Goal: Task Accomplishment & Management: Use online tool/utility

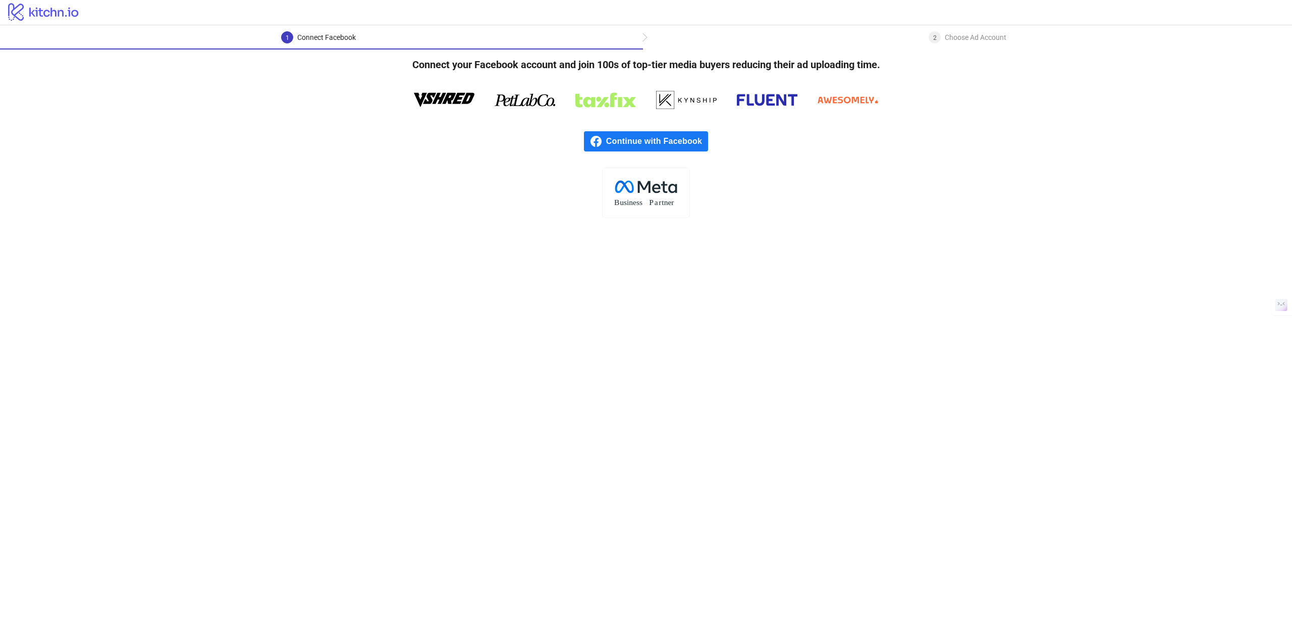
click at [670, 147] on span "Continue with Facebook" at bounding box center [657, 141] width 102 height 20
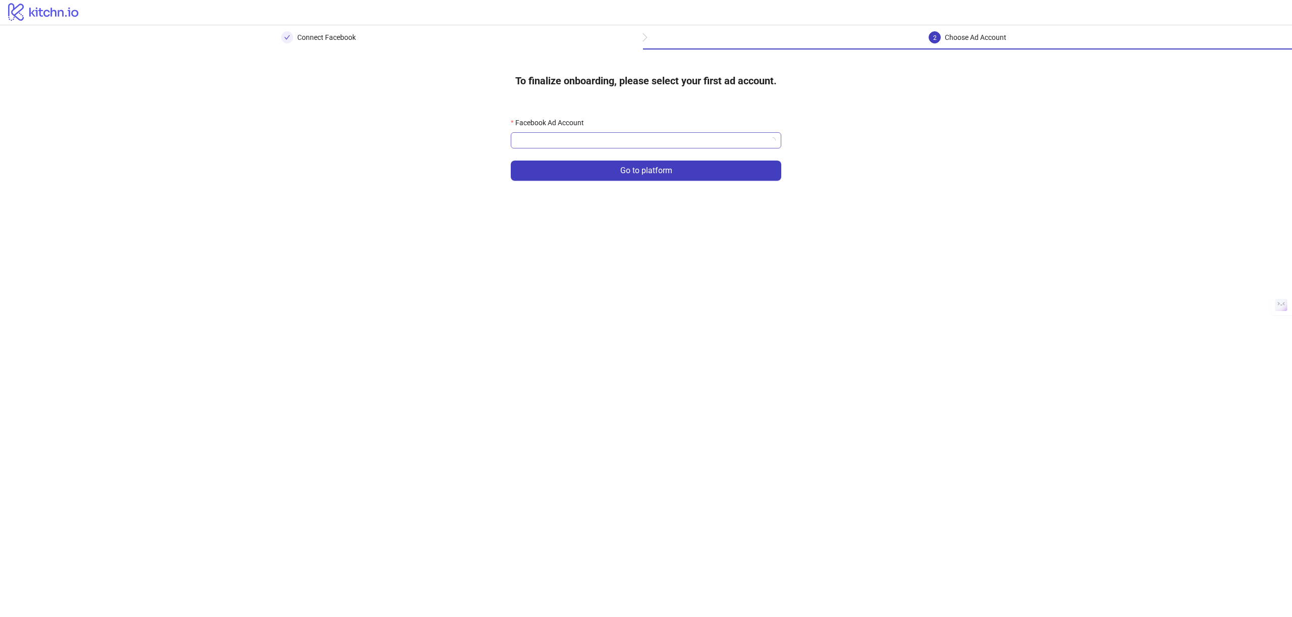
click at [691, 138] on input "Facebook Ad Account" at bounding box center [641, 140] width 249 height 15
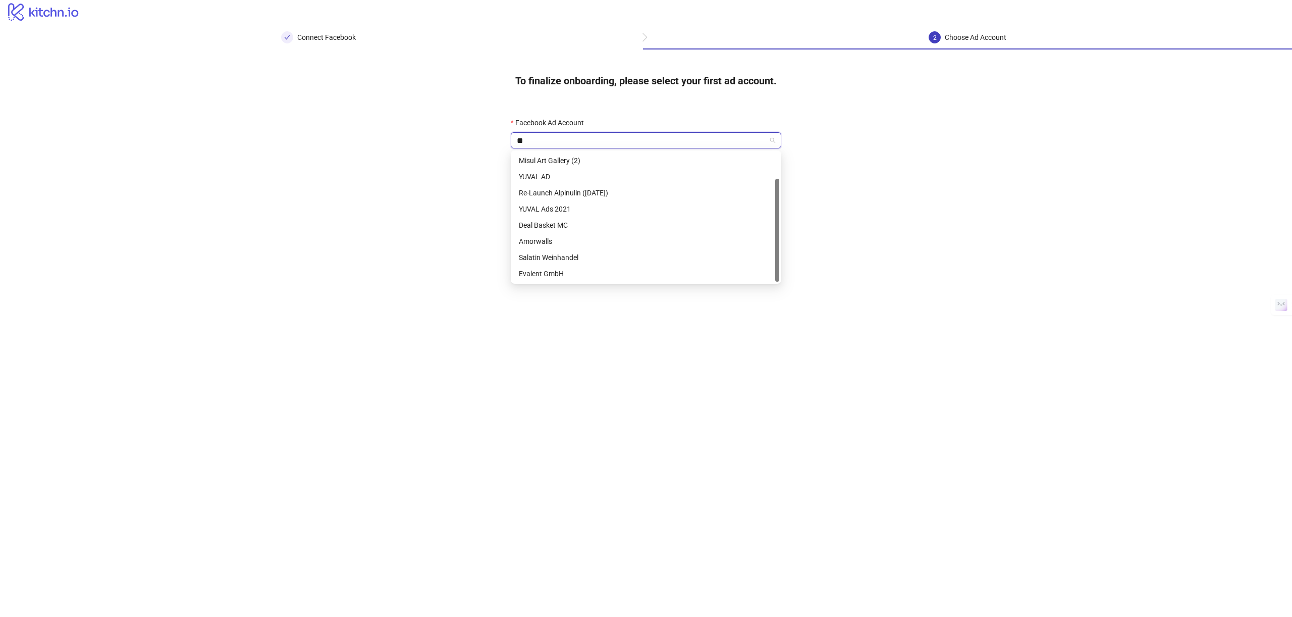
scroll to position [32, 0]
type input "***"
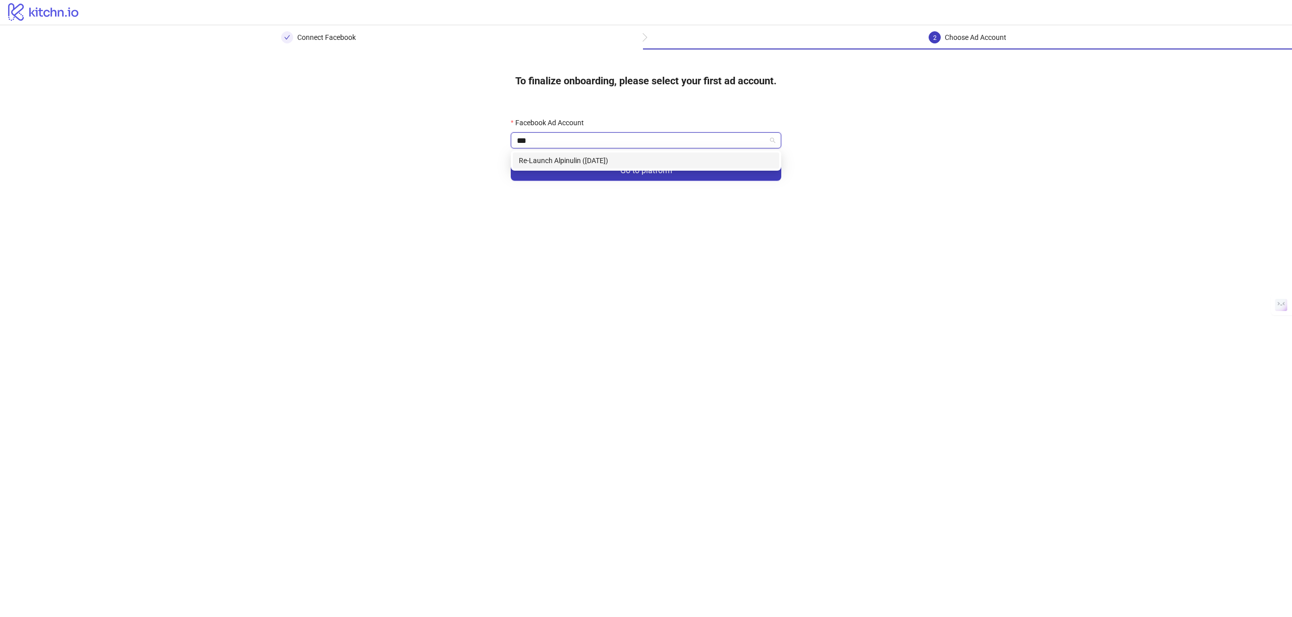
click at [724, 164] on div "Re-Launch Alpinulin (Nov.2020)" at bounding box center [646, 160] width 254 height 11
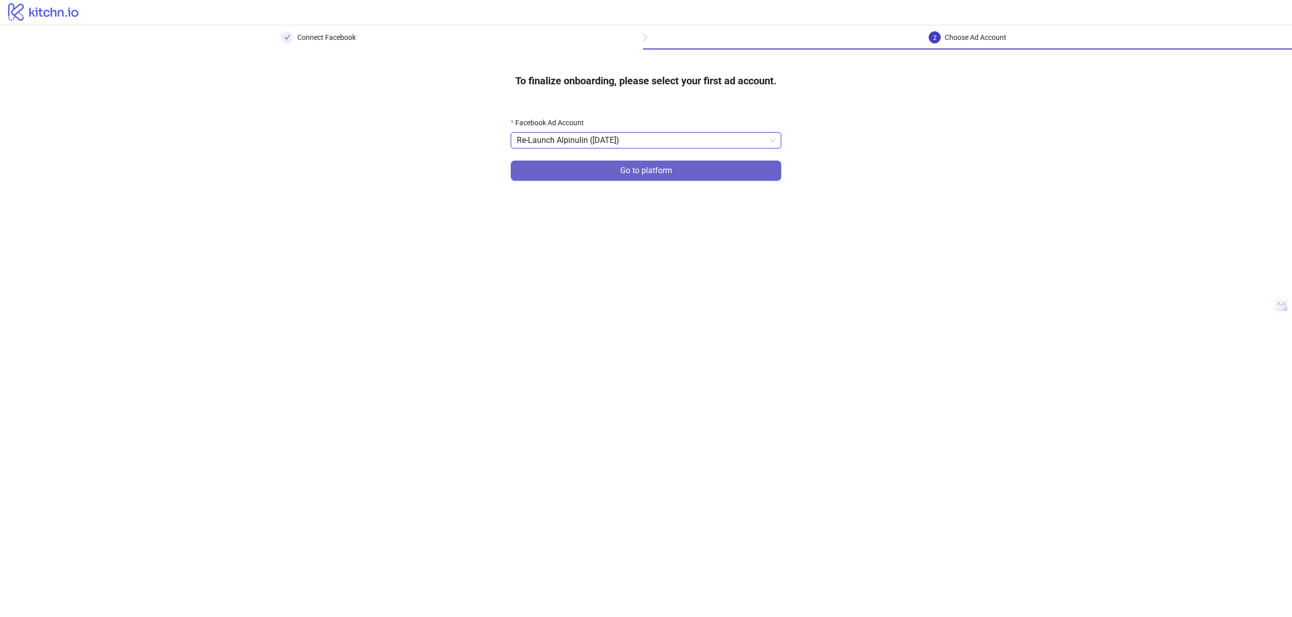
click at [721, 173] on button "Go to platform" at bounding box center [646, 170] width 271 height 20
click at [644, 149] on form "Facebook Ad Account Go to platform" at bounding box center [646, 155] width 271 height 76
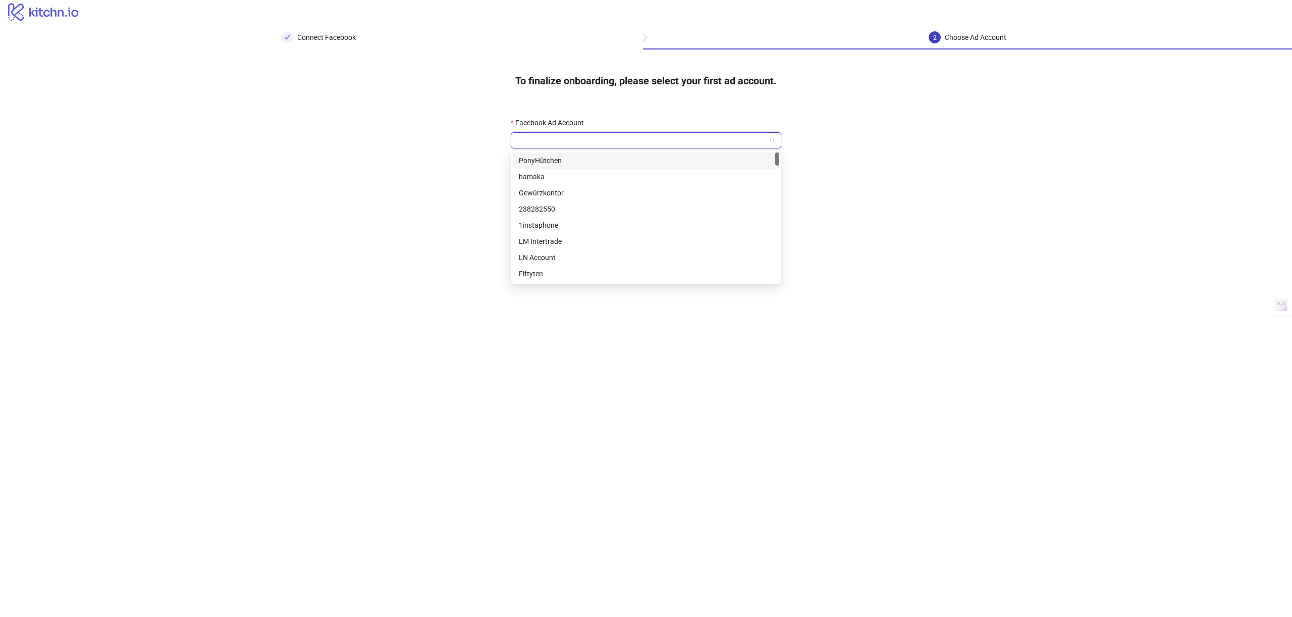
click at [644, 144] on input "Facebook Ad Account" at bounding box center [641, 140] width 249 height 15
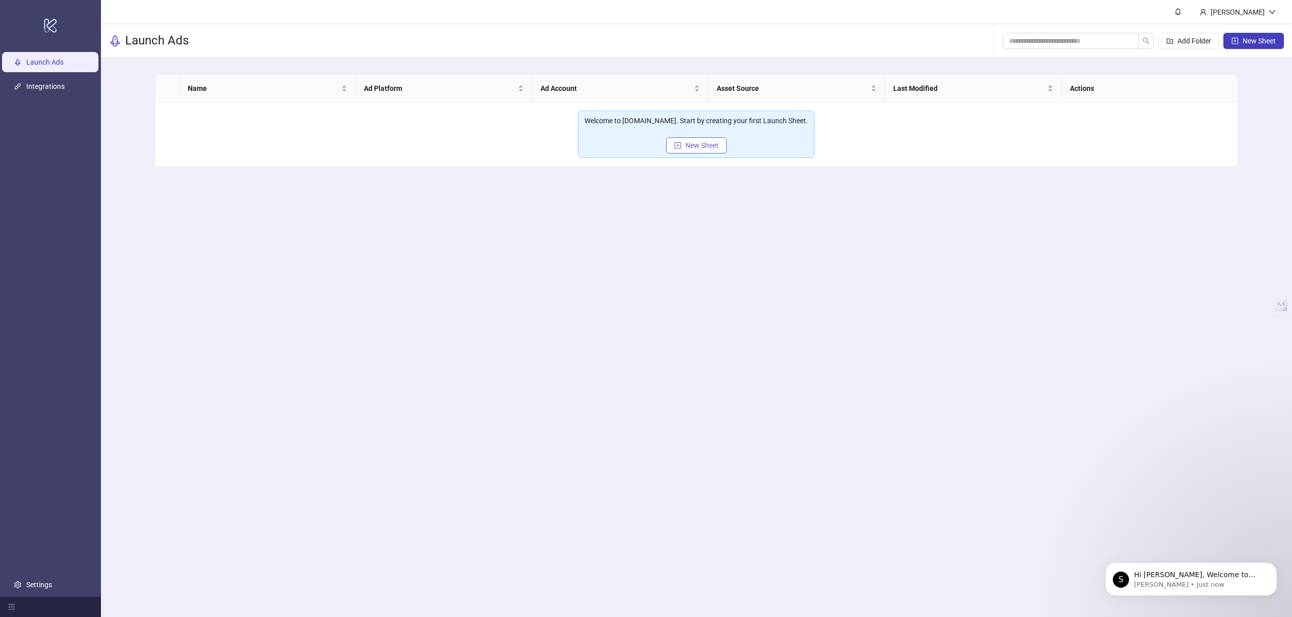
click at [696, 148] on span "New Sheet" at bounding box center [701, 145] width 33 height 8
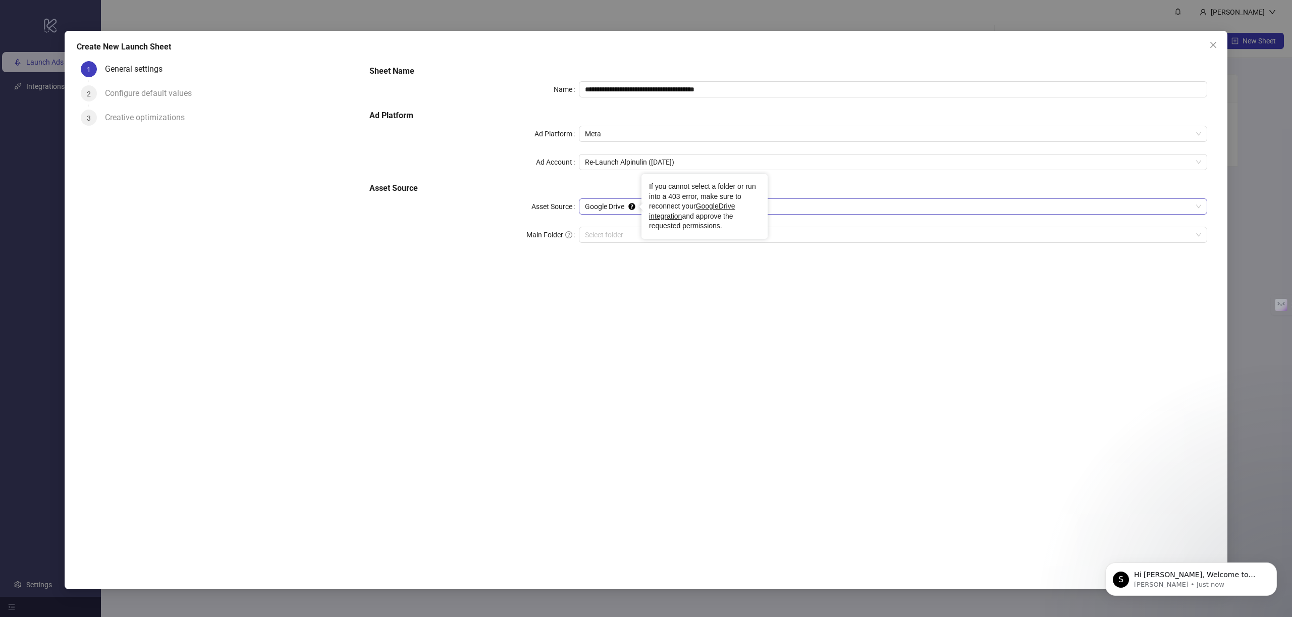
click at [689, 205] on div "If you cannot select a folder or run into a 403 error, make sure to reconnect y…" at bounding box center [704, 206] width 111 height 49
click at [609, 204] on span "Google Drive" at bounding box center [893, 206] width 616 height 15
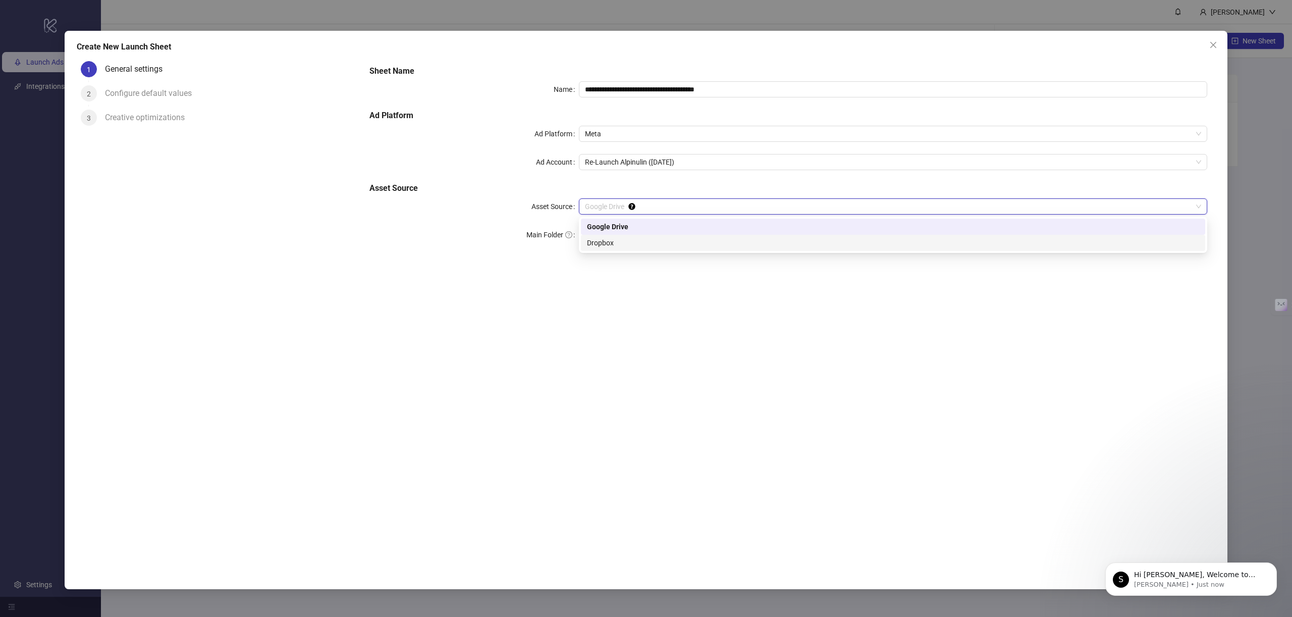
click at [540, 275] on div "**********" at bounding box center [788, 307] width 854 height 500
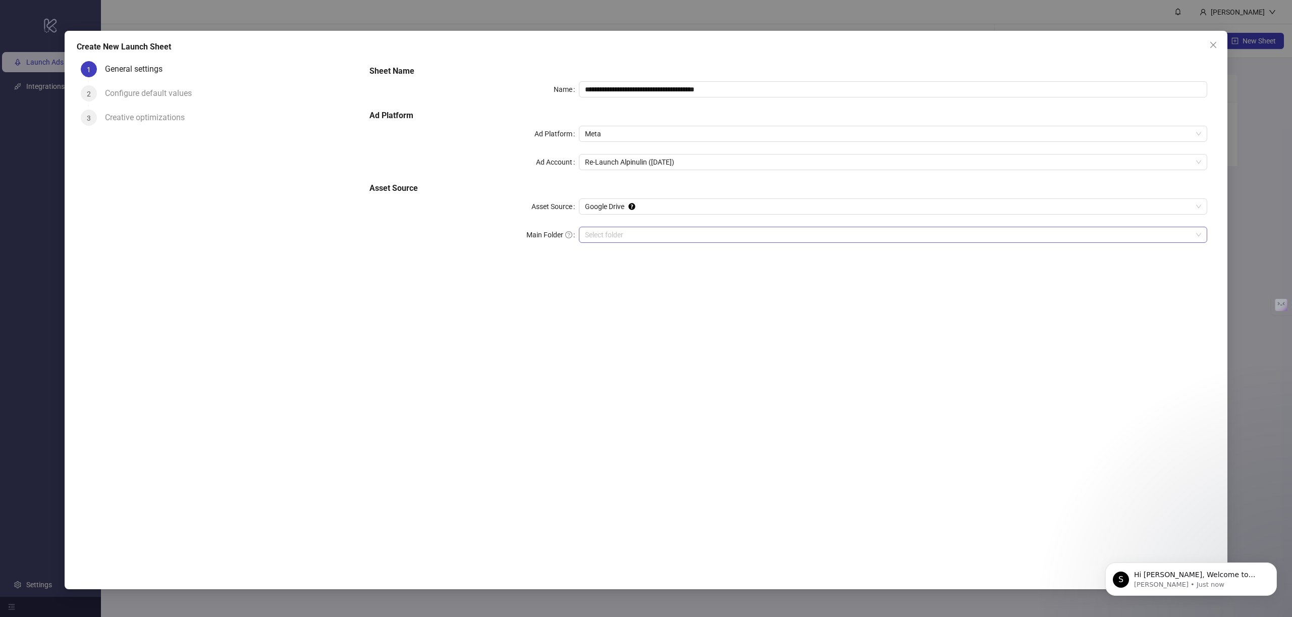
click at [695, 232] on input "Main Folder" at bounding box center [888, 234] width 607 height 15
click at [1278, 563] on button "Dismiss notification" at bounding box center [1273, 565] width 13 height 13
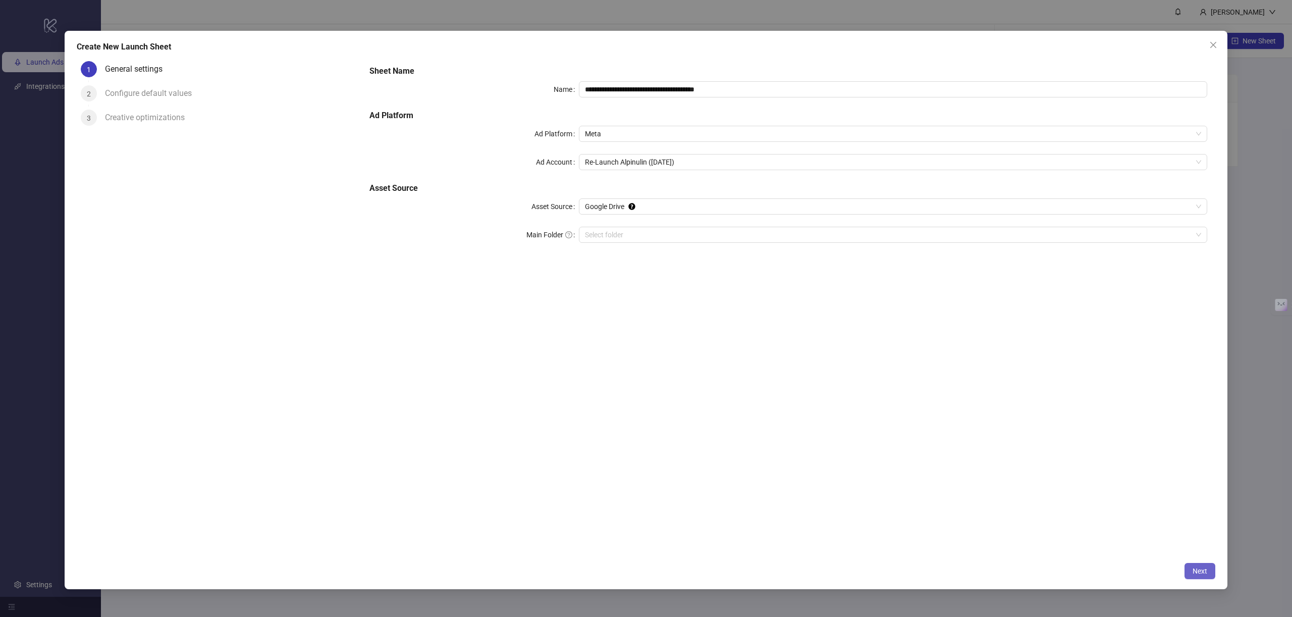
click at [1200, 570] on span "Next" at bounding box center [1200, 571] width 15 height 8
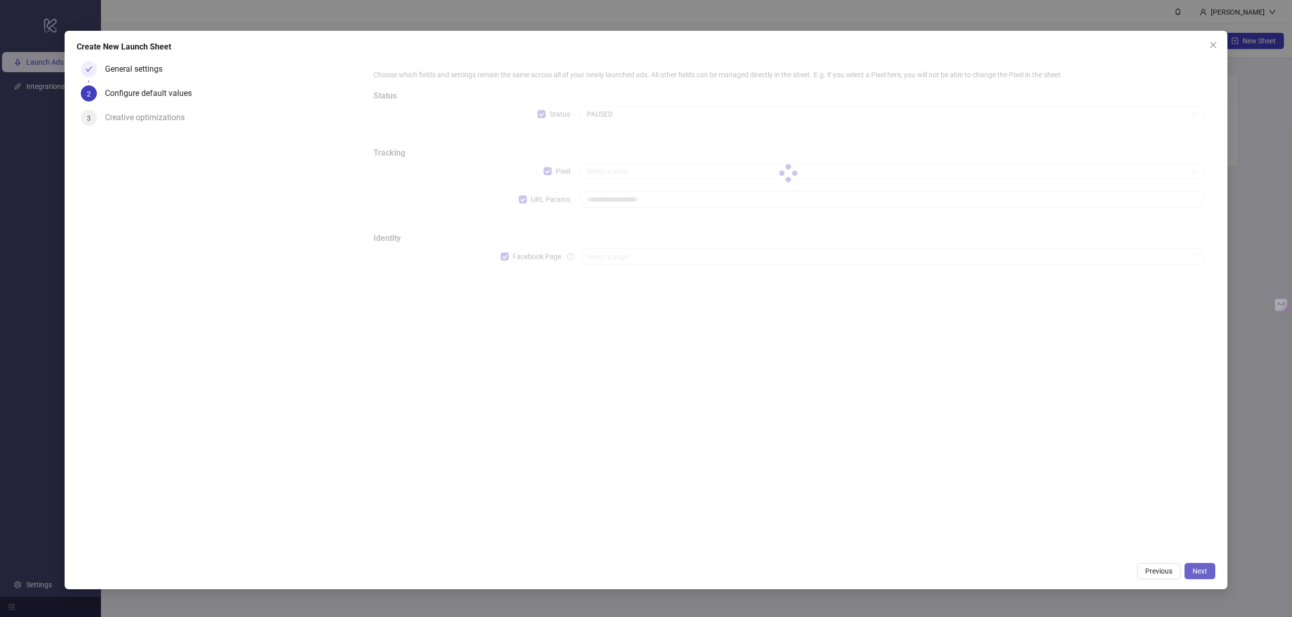
type input "**********"
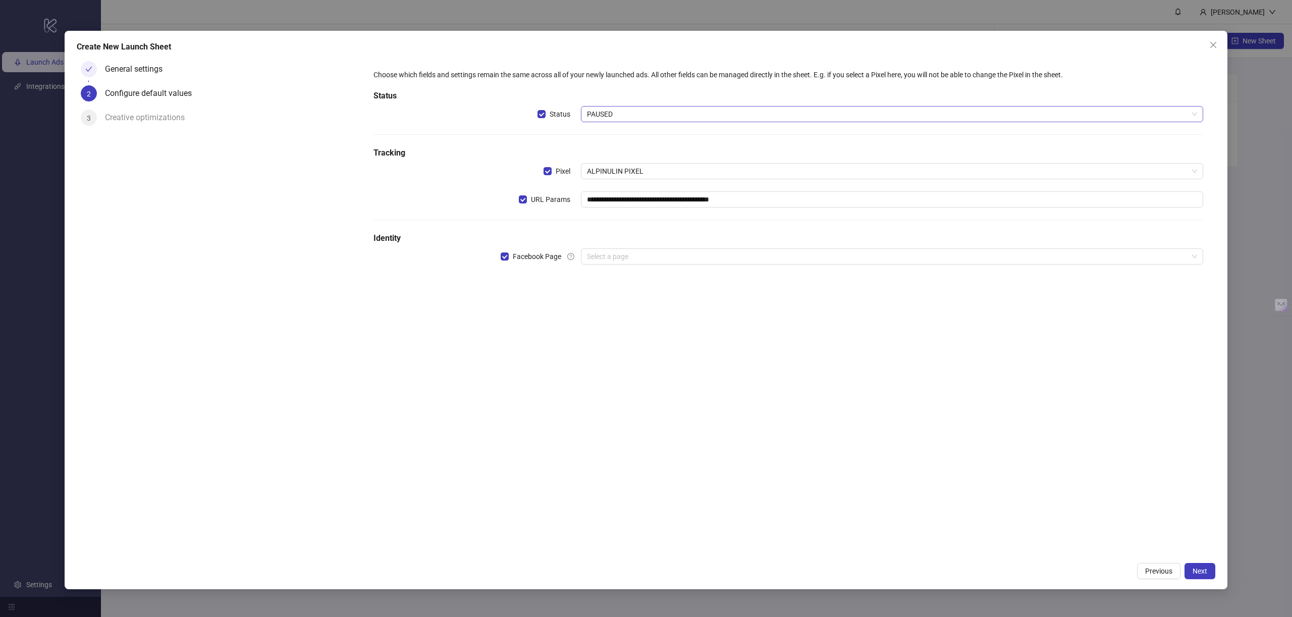
click at [637, 111] on span "PAUSED" at bounding box center [892, 113] width 610 height 15
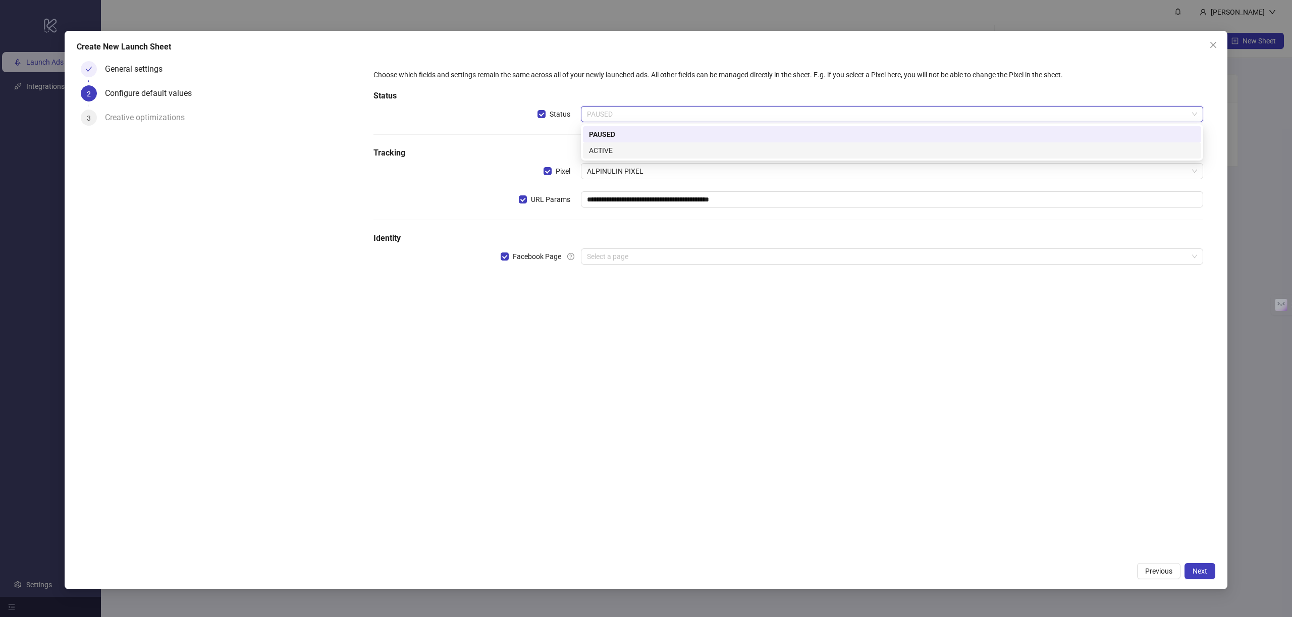
click at [507, 110] on div "Status" at bounding box center [476, 114] width 207 height 16
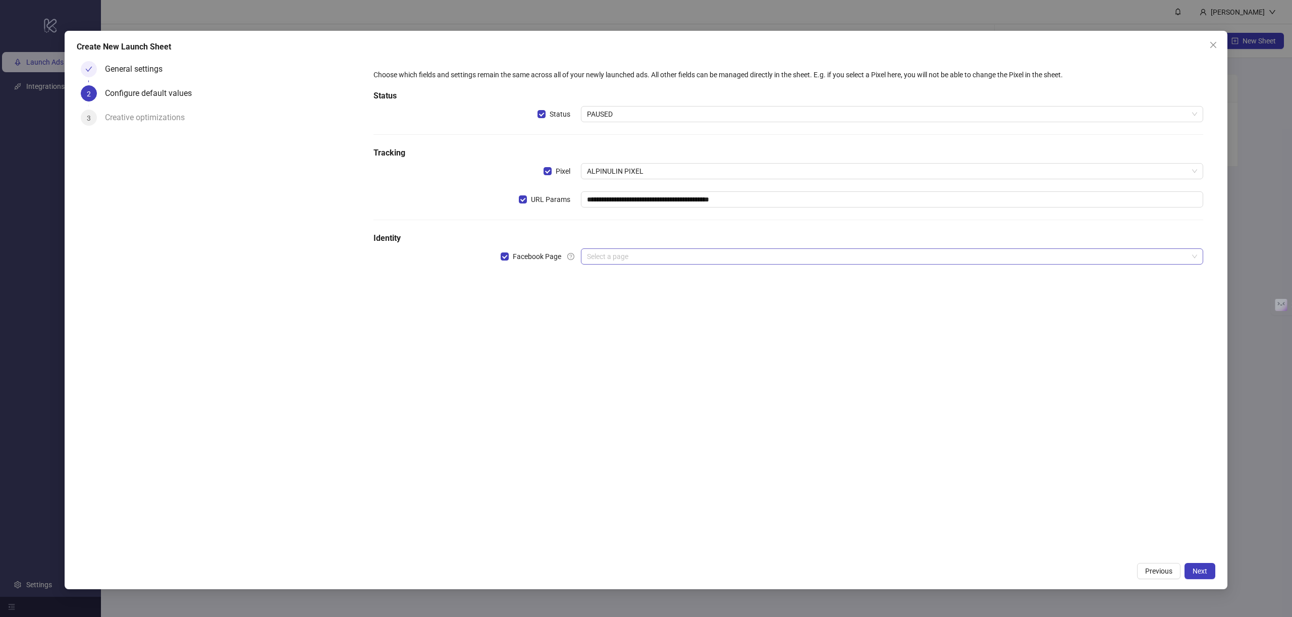
click at [672, 255] on input "search" at bounding box center [887, 256] width 601 height 15
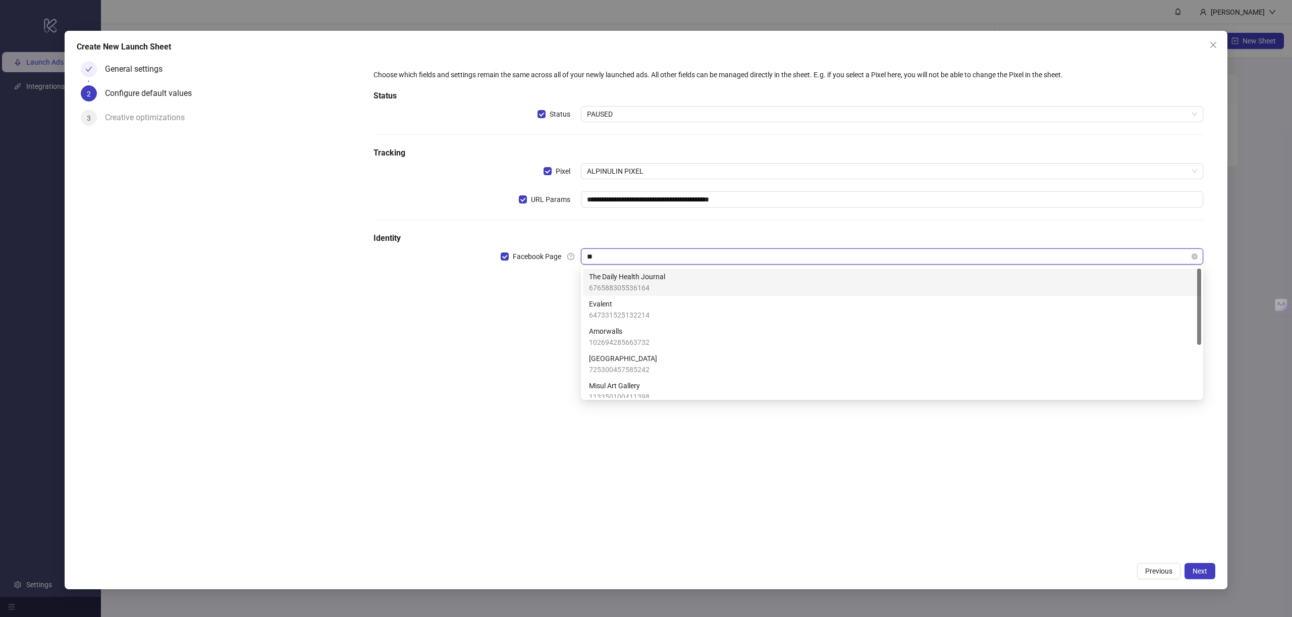
type input "*"
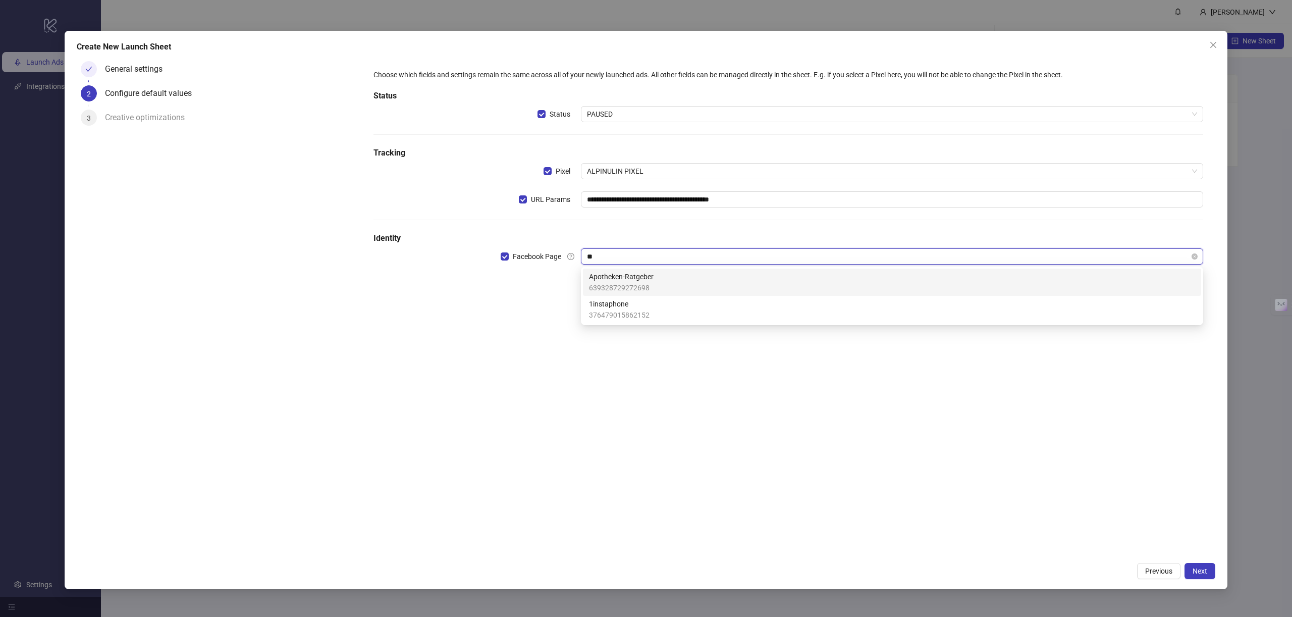
type input "***"
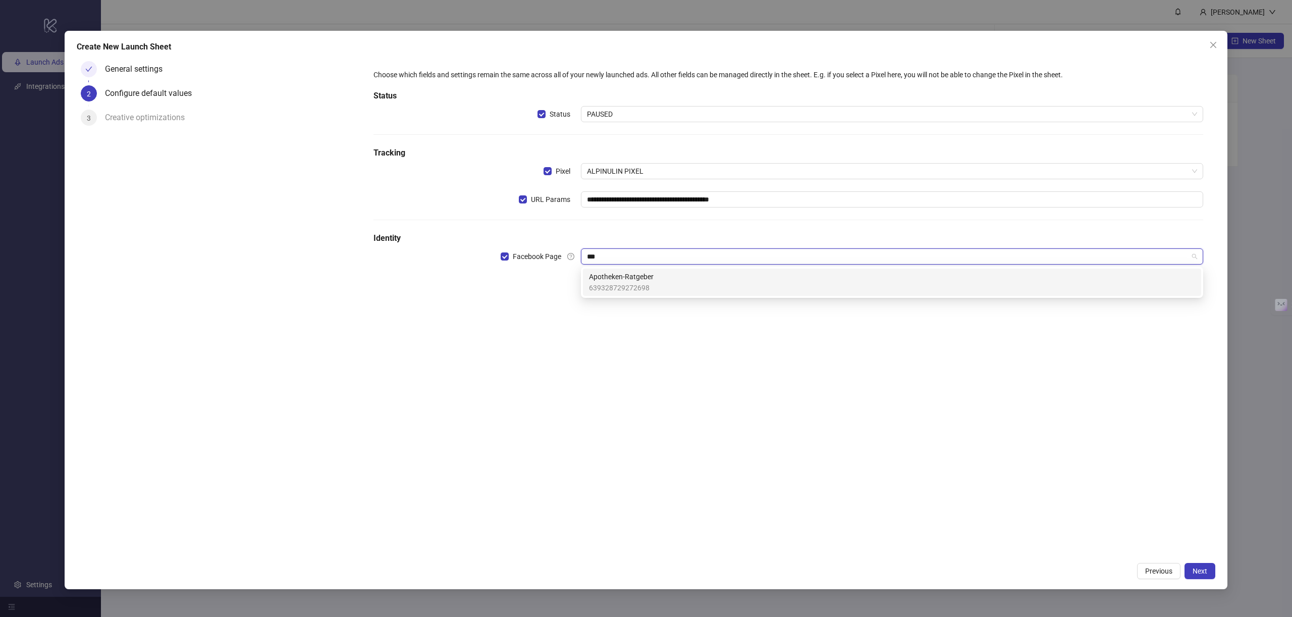
click at [846, 289] on div "Apotheken-Ratgeber 639328729272698" at bounding box center [892, 282] width 606 height 22
click at [697, 286] on input "search" at bounding box center [887, 284] width 601 height 15
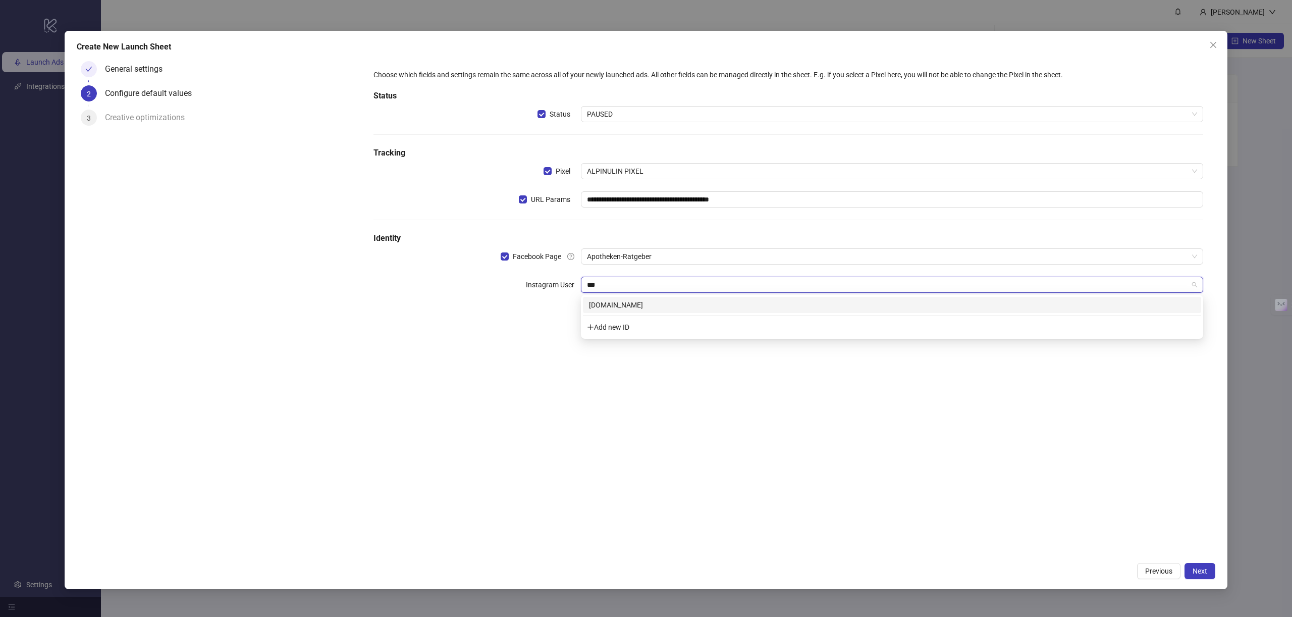
type input "****"
click at [697, 302] on div "apothekenratgeber.de" at bounding box center [892, 304] width 606 height 11
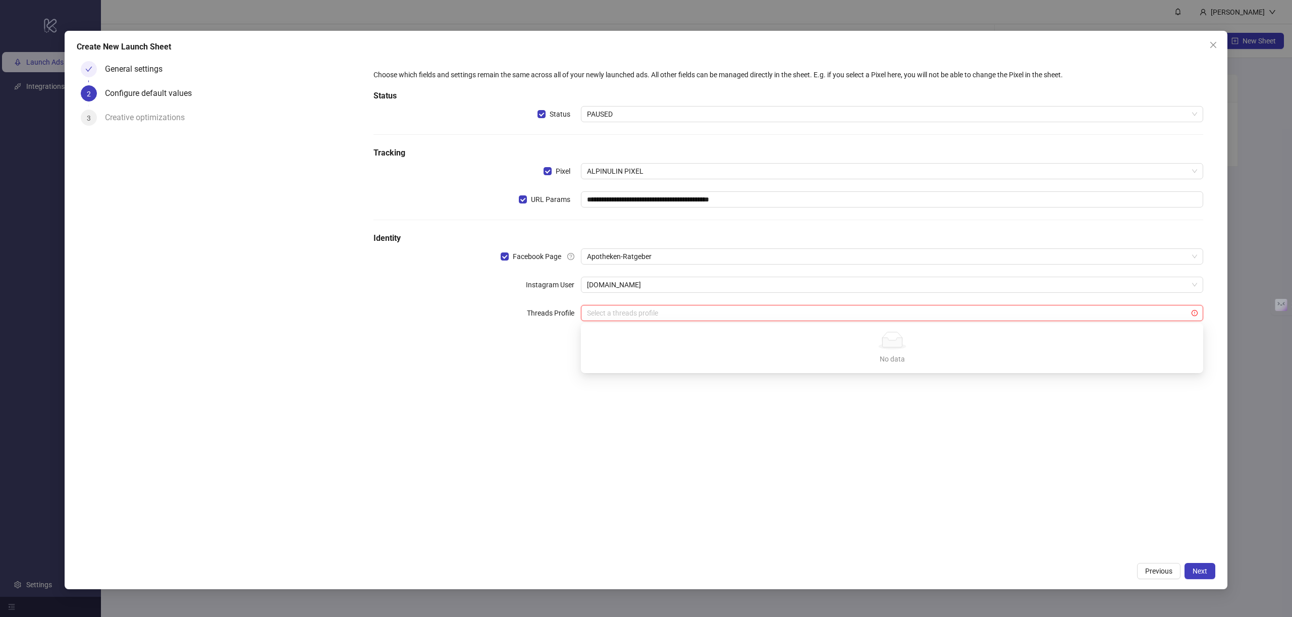
click at [679, 318] on input "search" at bounding box center [887, 312] width 601 height 15
click at [775, 461] on div "**********" at bounding box center [788, 307] width 854 height 500
click at [1208, 575] on button "Next" at bounding box center [1199, 571] width 31 height 16
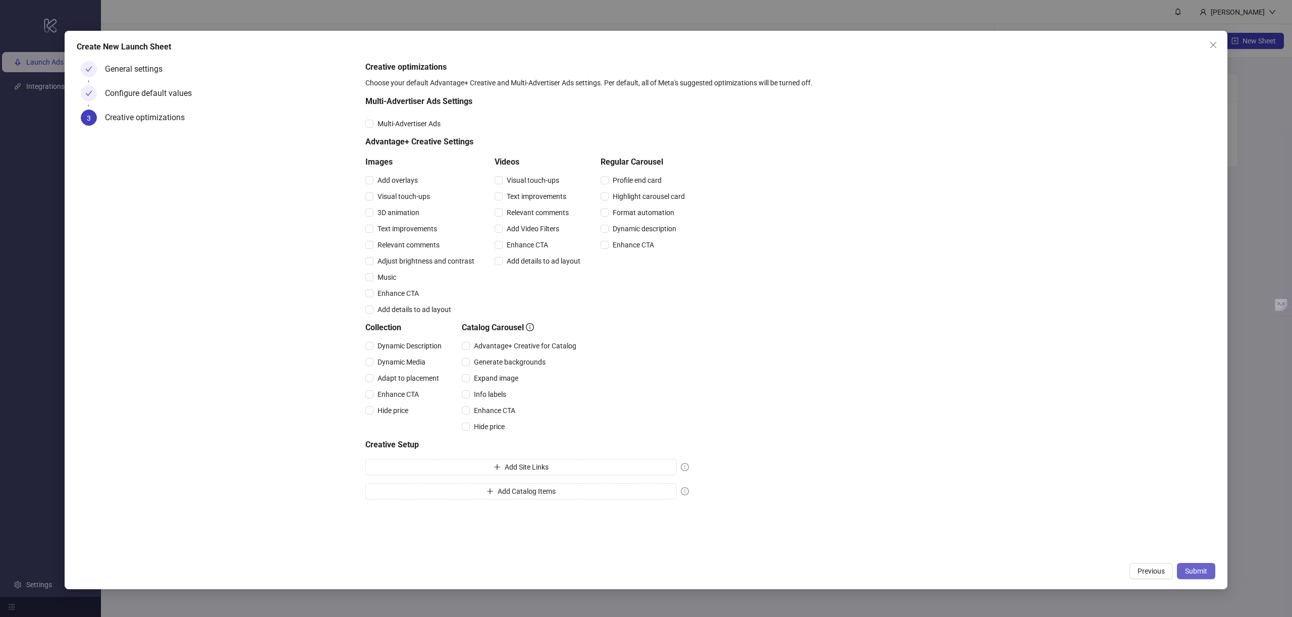
click at [1197, 567] on span "Submit" at bounding box center [1196, 571] width 22 height 8
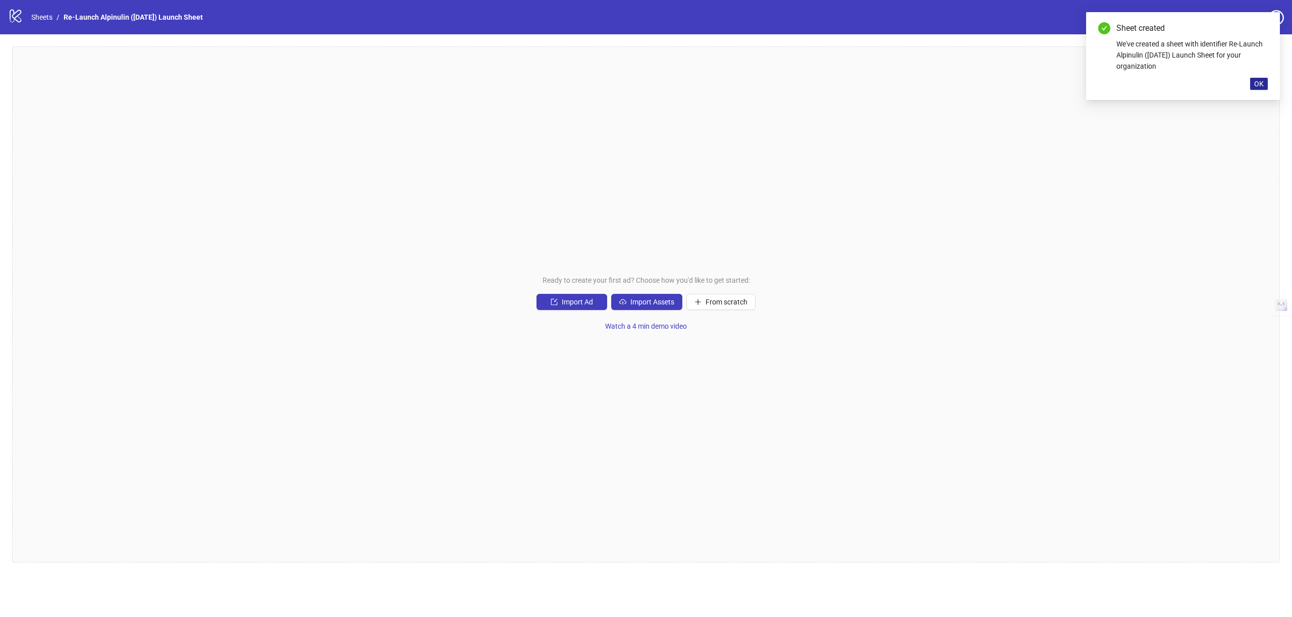
click at [1259, 82] on span "OK" at bounding box center [1259, 84] width 10 height 8
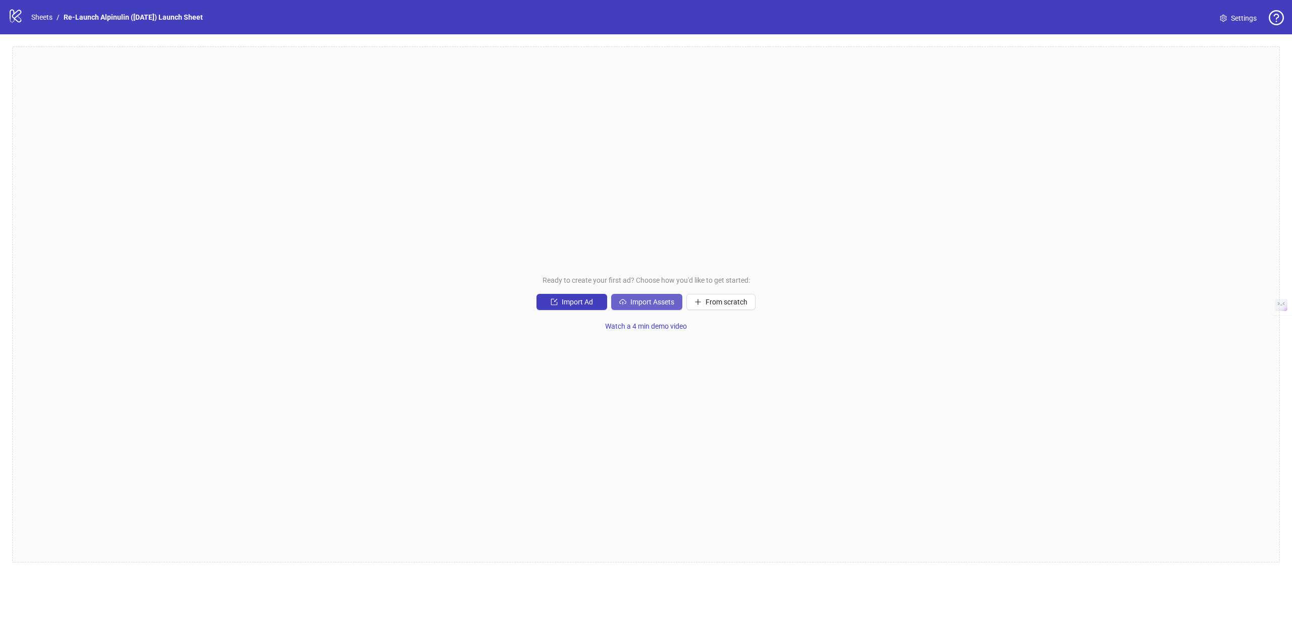
click at [636, 304] on span "Import Assets" at bounding box center [652, 302] width 44 height 8
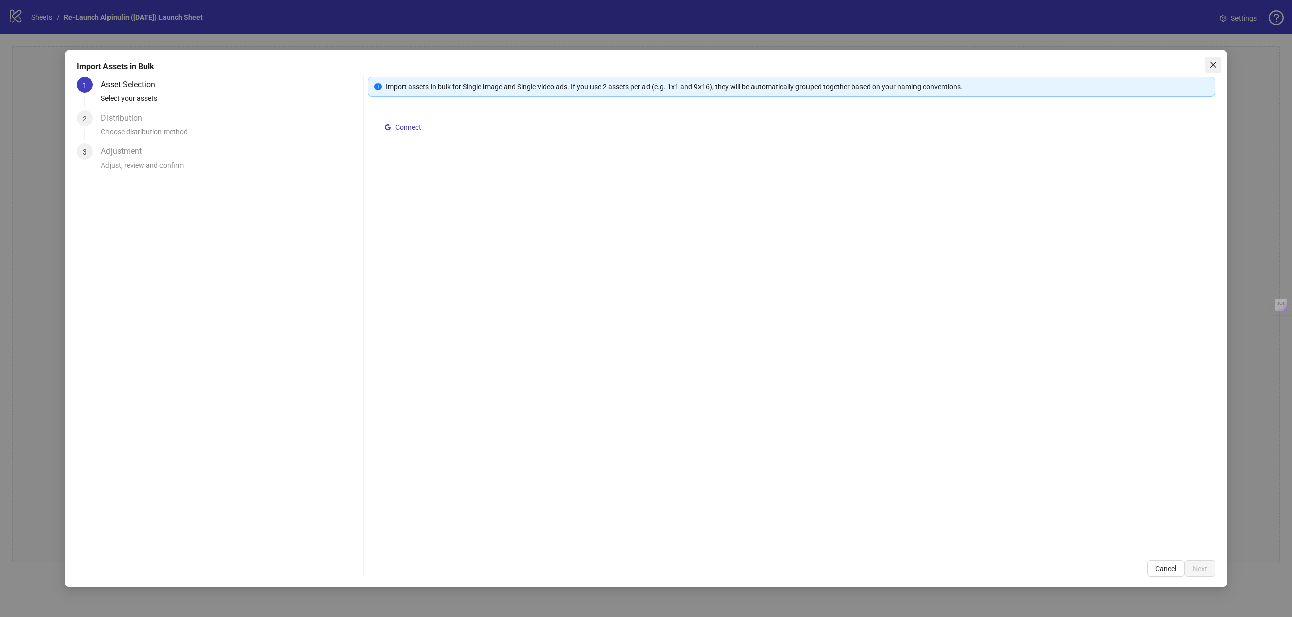
click at [1215, 66] on icon "close" at bounding box center [1213, 65] width 6 height 6
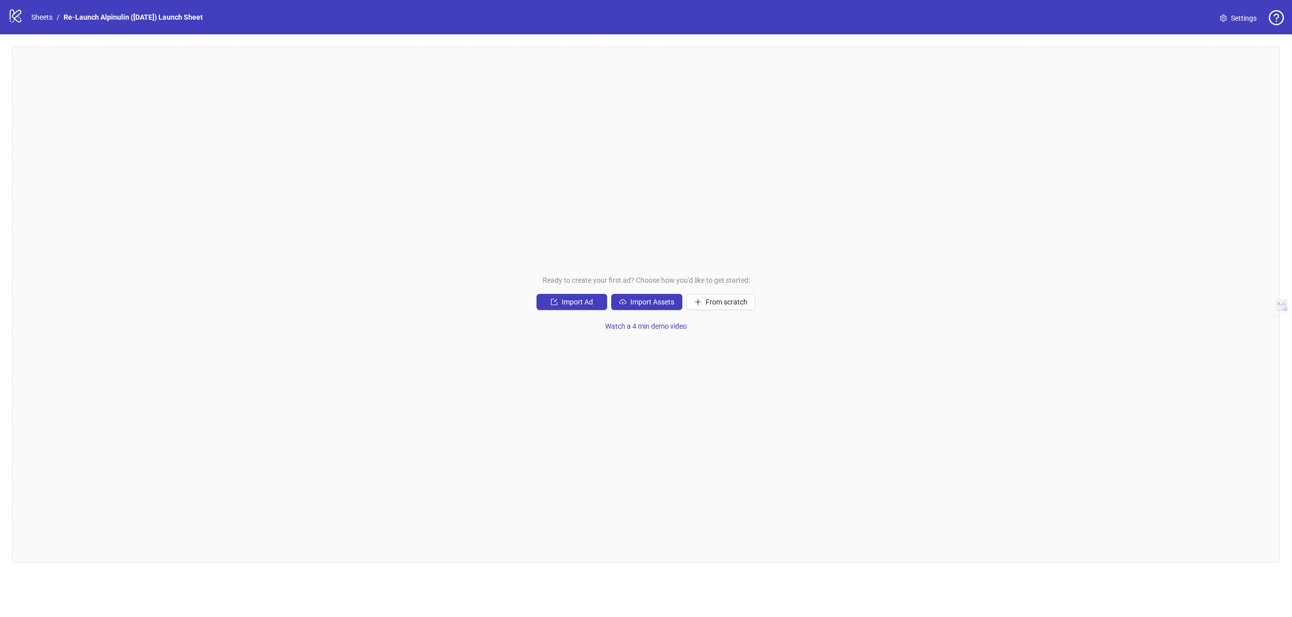
click at [1237, 17] on span "Settings" at bounding box center [1244, 18] width 26 height 11
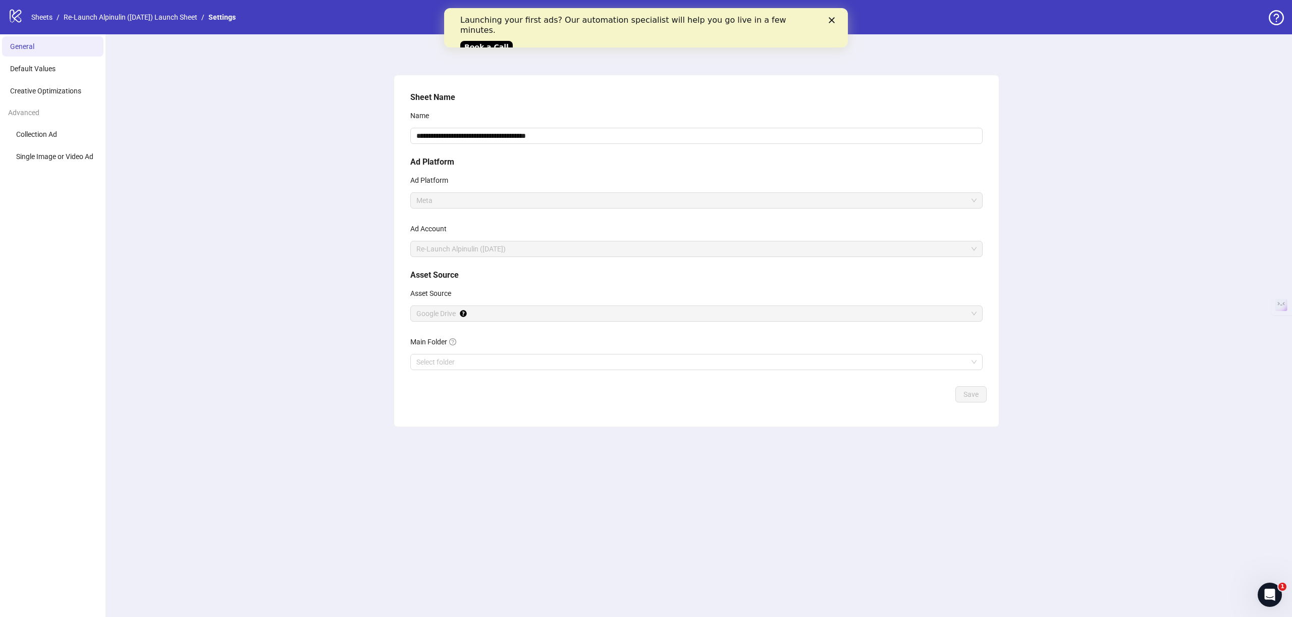
click at [832, 21] on polygon "Close" at bounding box center [832, 20] width 6 height 6
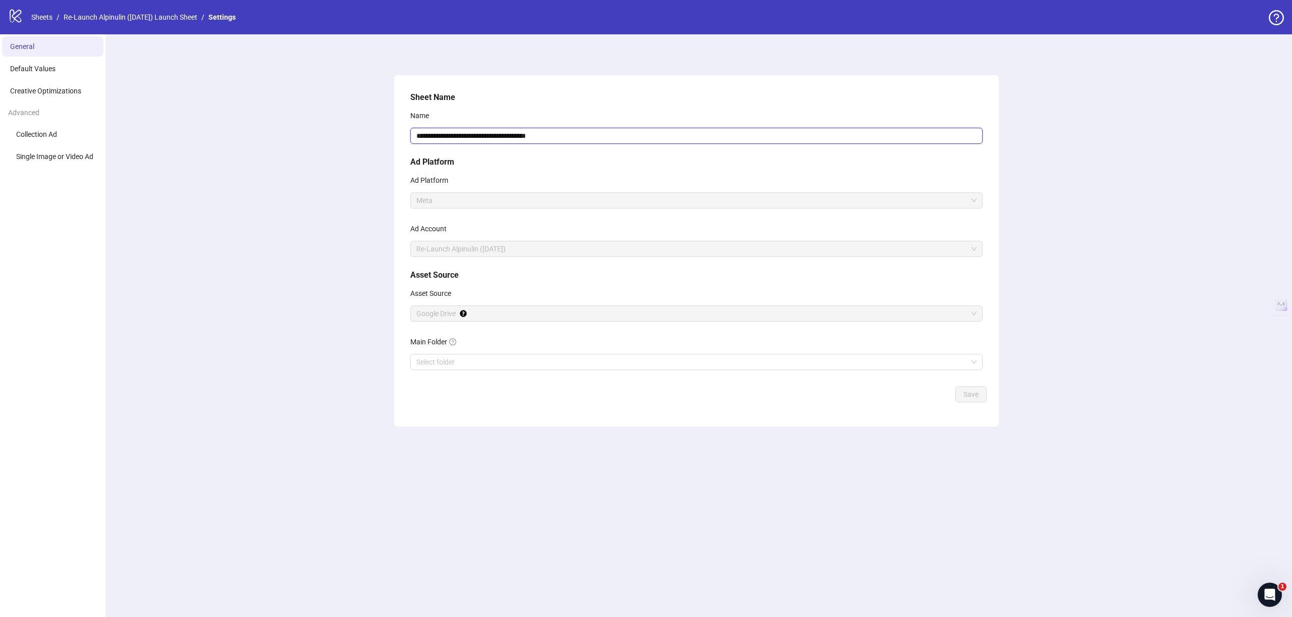
click at [526, 139] on input "**********" at bounding box center [696, 136] width 572 height 16
click at [37, 60] on li "Default Values" at bounding box center [52, 69] width 101 height 20
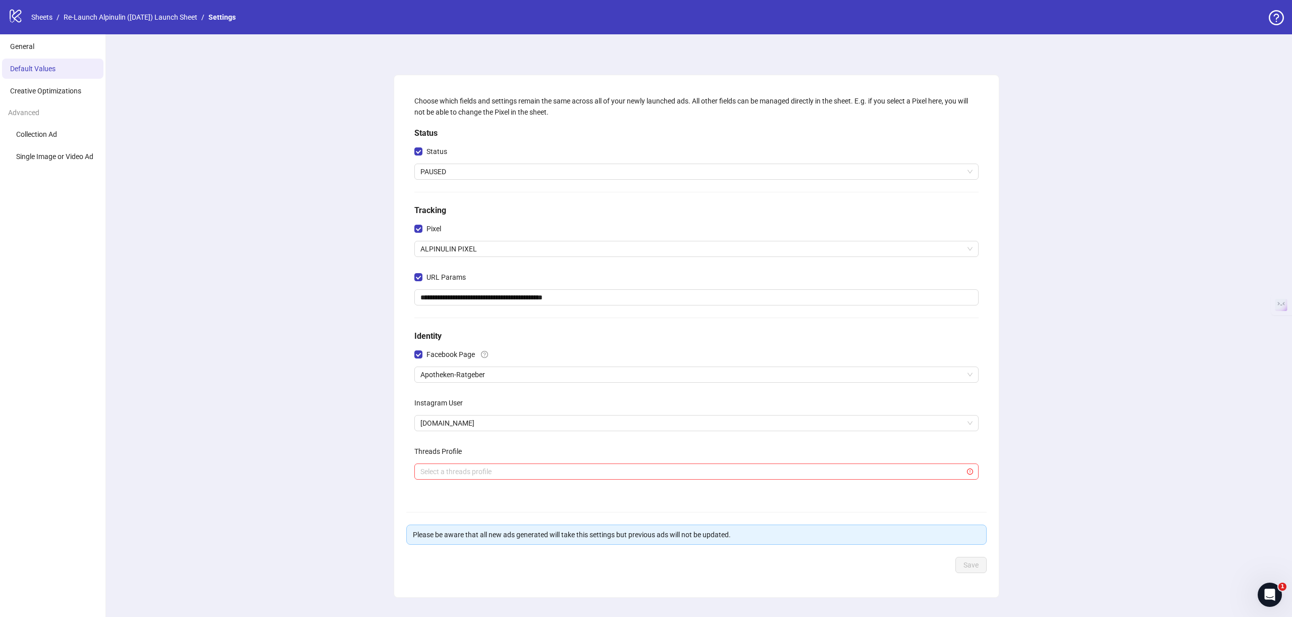
click at [4, 6] on div "logo/logo-mobile Sheets / Re-Launch Alpinulin (Nov.2020) Launch Sheet / Settings" at bounding box center [646, 17] width 1292 height 34
click at [12, 14] on icon "logo/logo-mobile" at bounding box center [15, 15] width 15 height 15
click at [15, 14] on icon "logo/logo-mobile" at bounding box center [15, 15] width 15 height 15
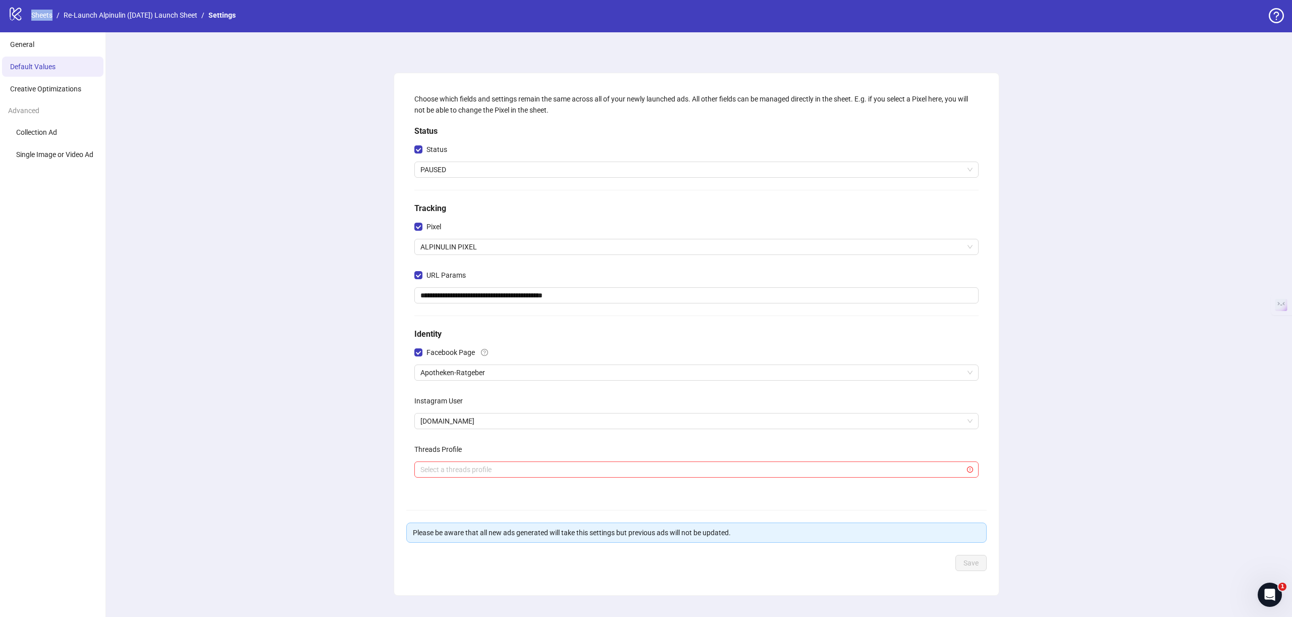
click at [15, 14] on icon "logo/logo-mobile" at bounding box center [15, 13] width 15 height 15
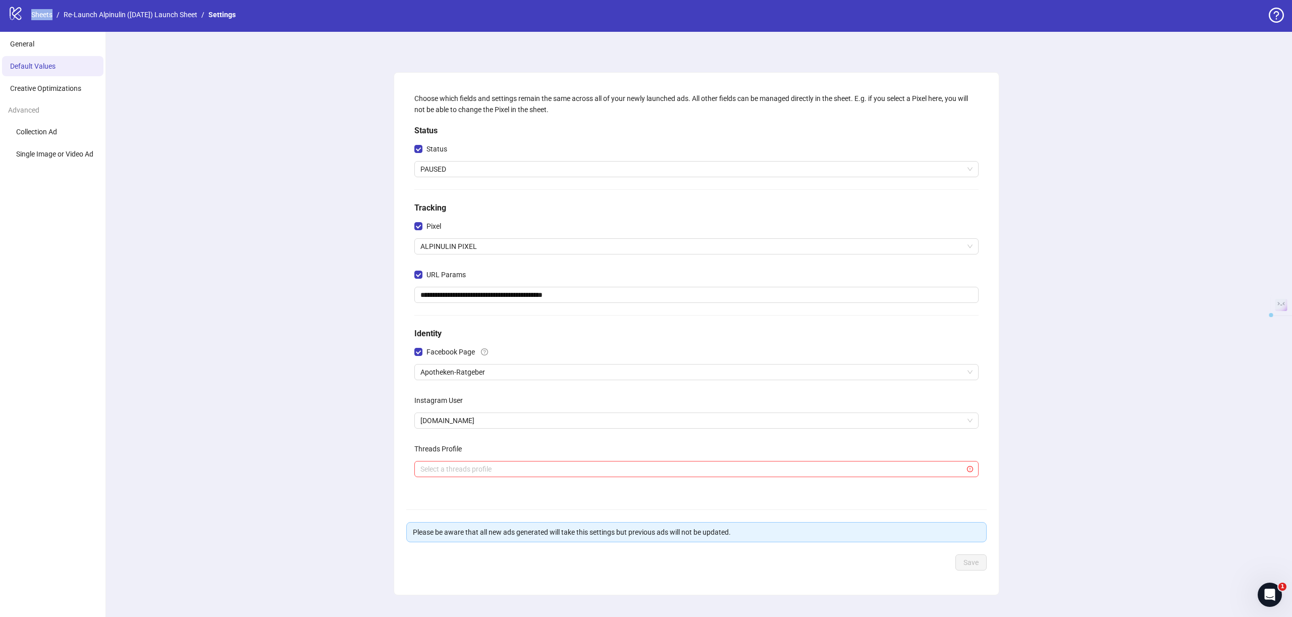
click at [15, 14] on icon "logo/logo-mobile" at bounding box center [15, 13] width 15 height 15
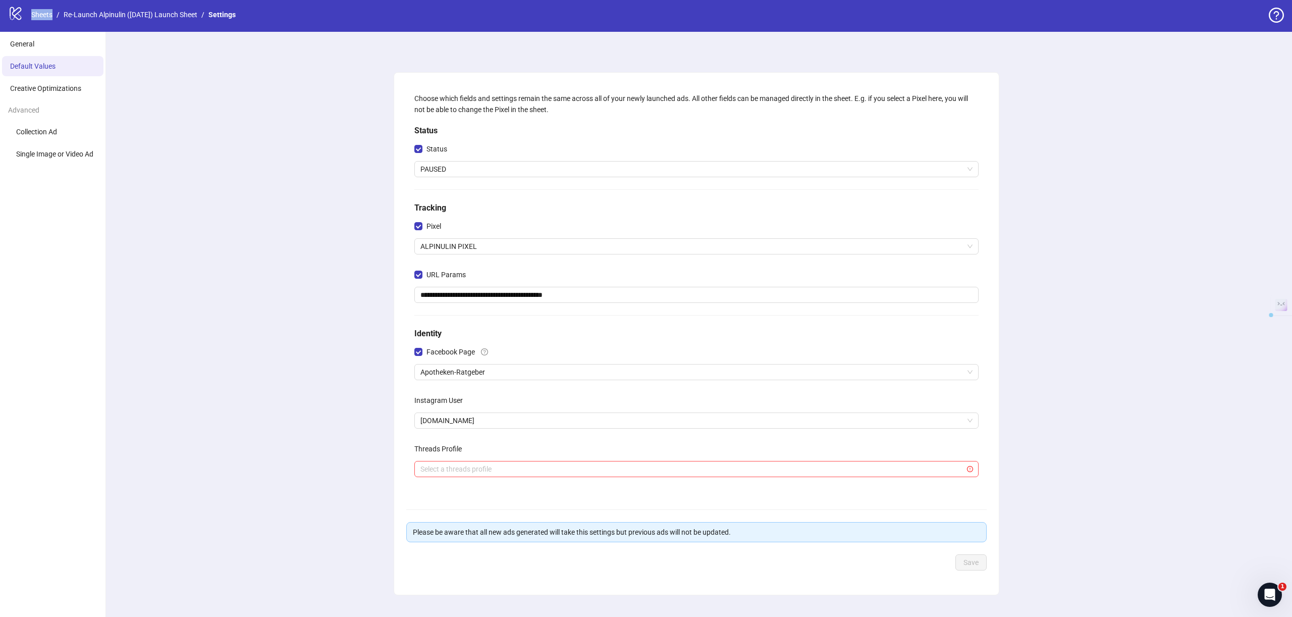
click at [15, 14] on icon "logo/logo-mobile" at bounding box center [15, 13] width 15 height 15
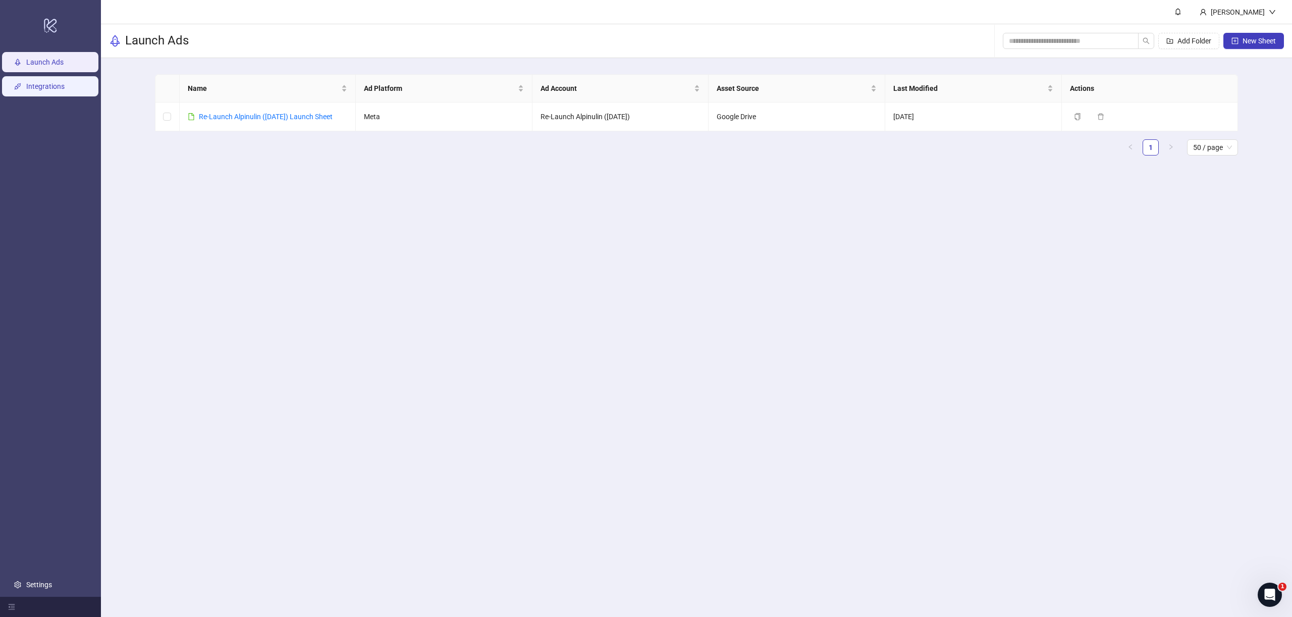
click at [65, 87] on link "Integrations" at bounding box center [45, 86] width 38 height 8
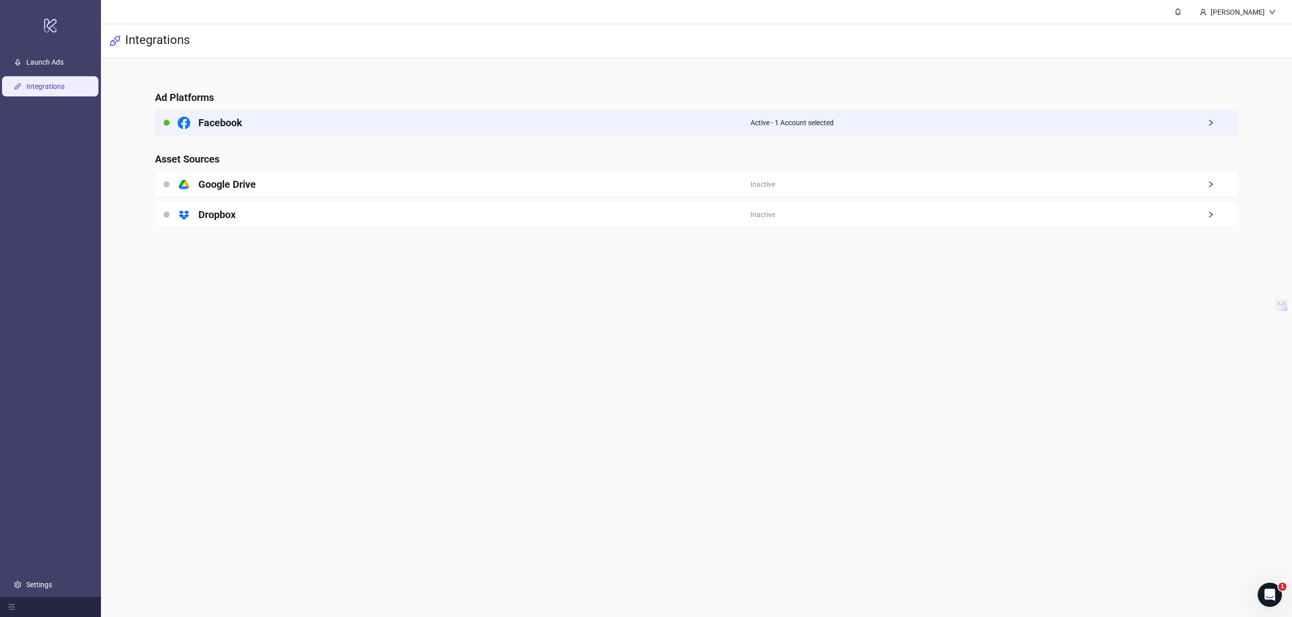
click at [764, 128] on span "Active - 1 Account selected" at bounding box center [791, 122] width 83 height 11
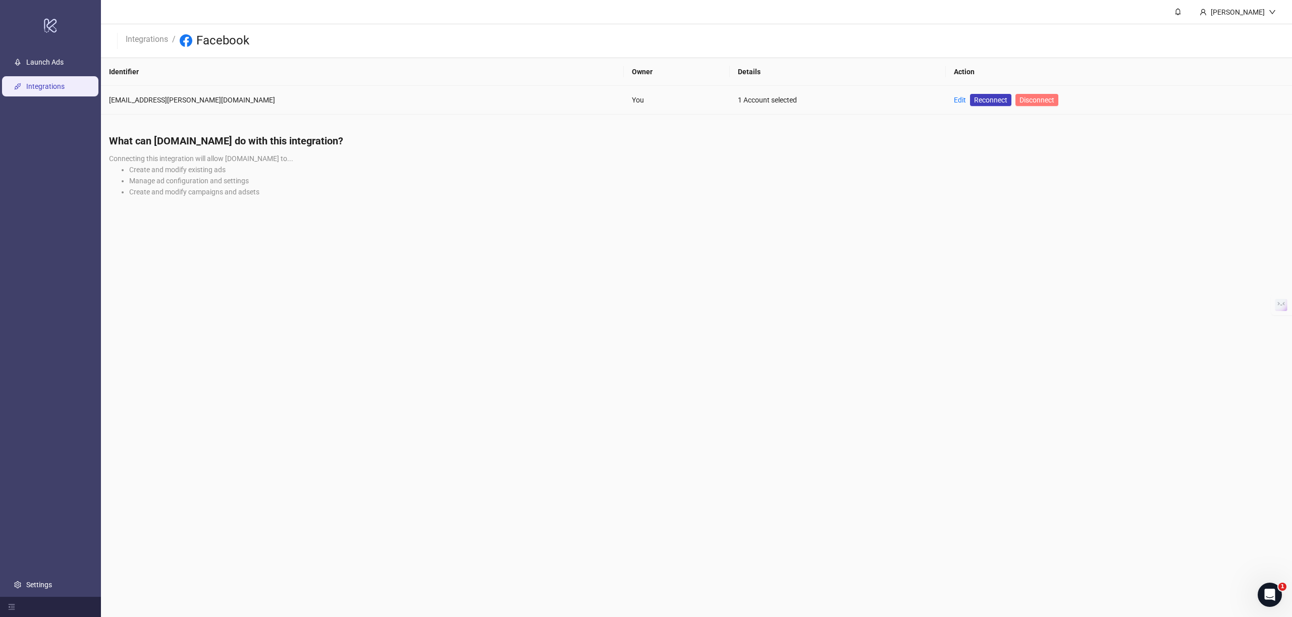
click at [1019, 101] on span "Disconnect" at bounding box center [1036, 100] width 35 height 8
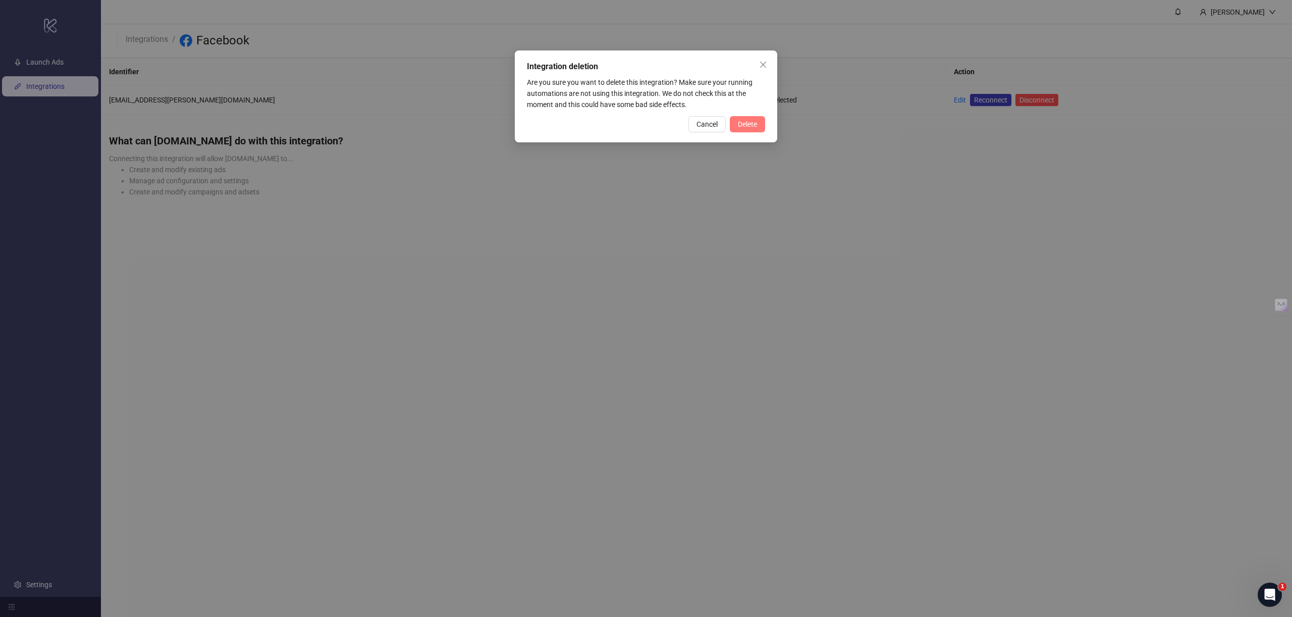
click at [756, 126] on span "Delete" at bounding box center [747, 124] width 19 height 8
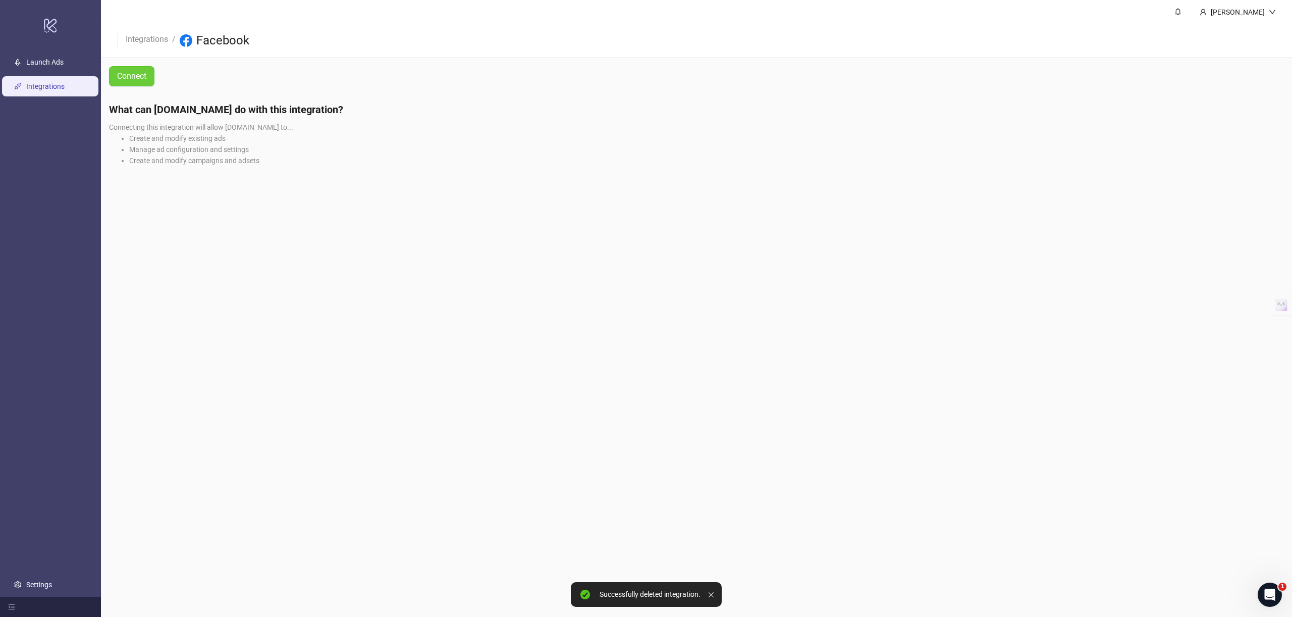
click at [134, 77] on span "Connect" at bounding box center [131, 76] width 29 height 13
click at [138, 84] on link "Connect" at bounding box center [131, 76] width 45 height 20
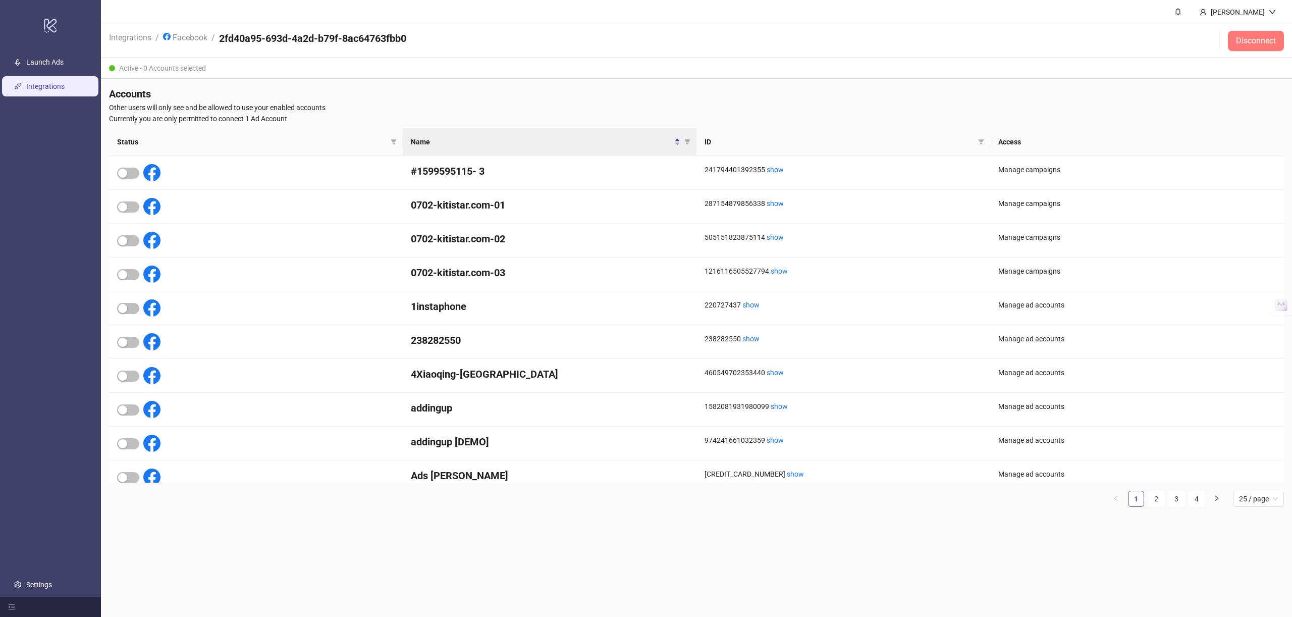
click at [1268, 43] on span "Disconnect" at bounding box center [1256, 40] width 40 height 9
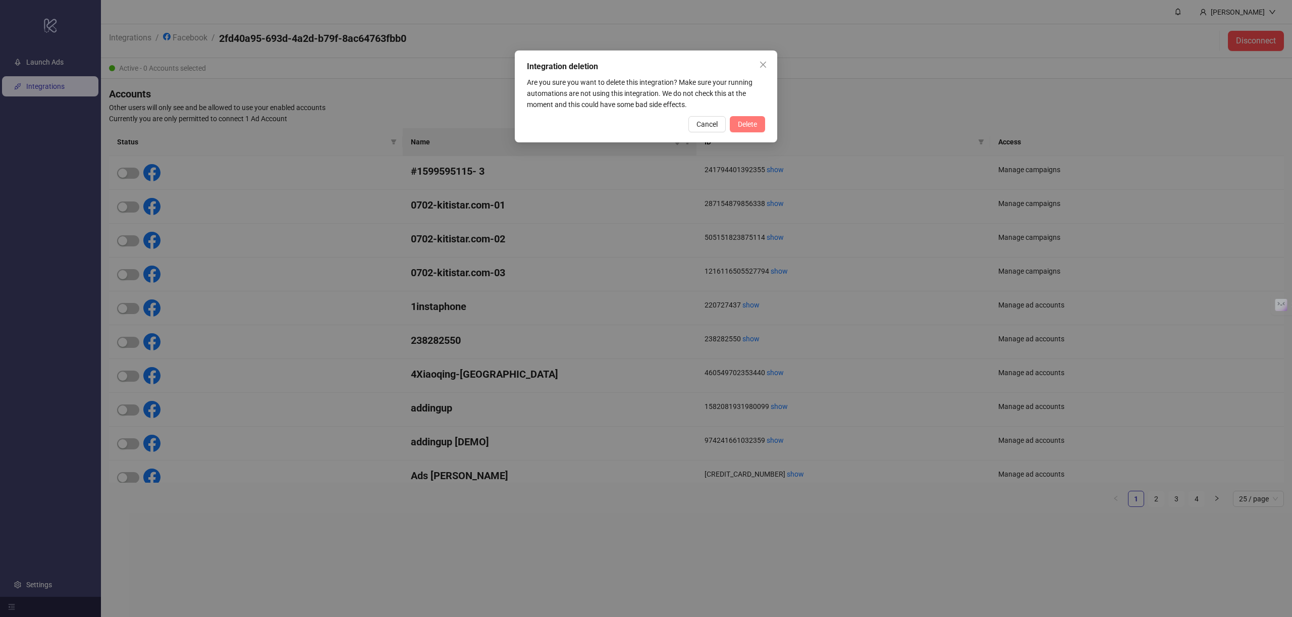
click at [738, 124] on span "Delete" at bounding box center [747, 124] width 19 height 8
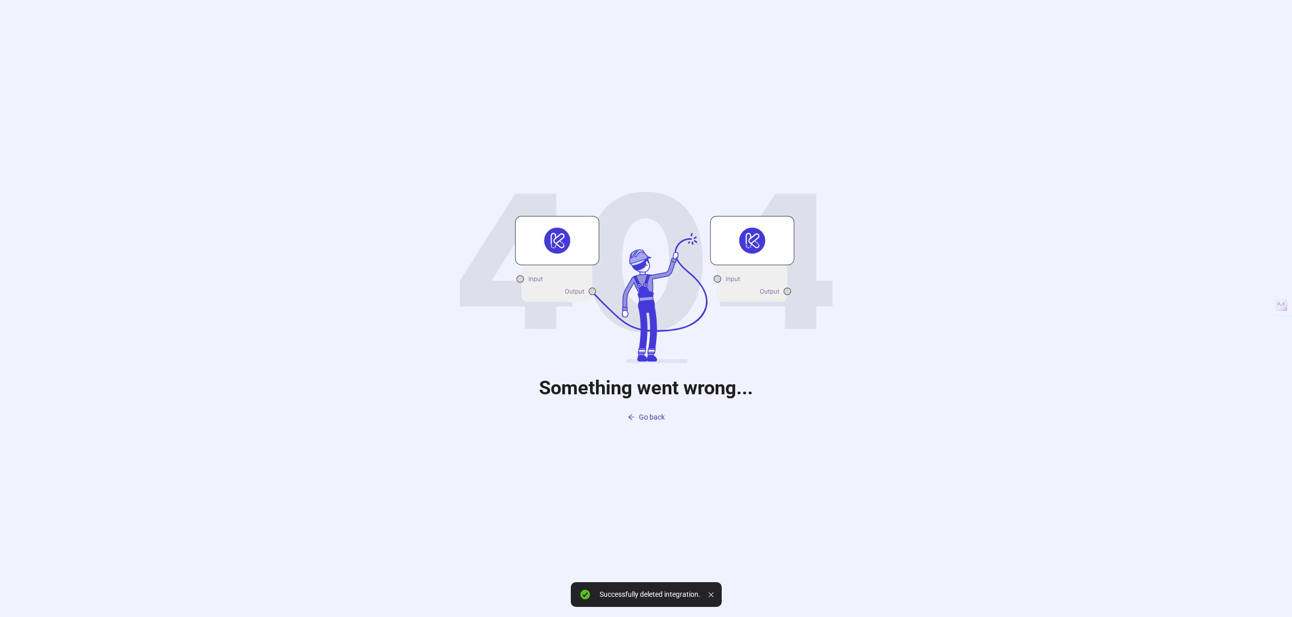
drag, startPoint x: 602, startPoint y: 587, endPoint x: 756, endPoint y: 551, distance: 158.5
click at [725, 581] on div "Successfully deleted integration. Something went wrong... Go back" at bounding box center [646, 308] width 1292 height 617
click at [651, 420] on span "Go back" at bounding box center [652, 417] width 26 height 8
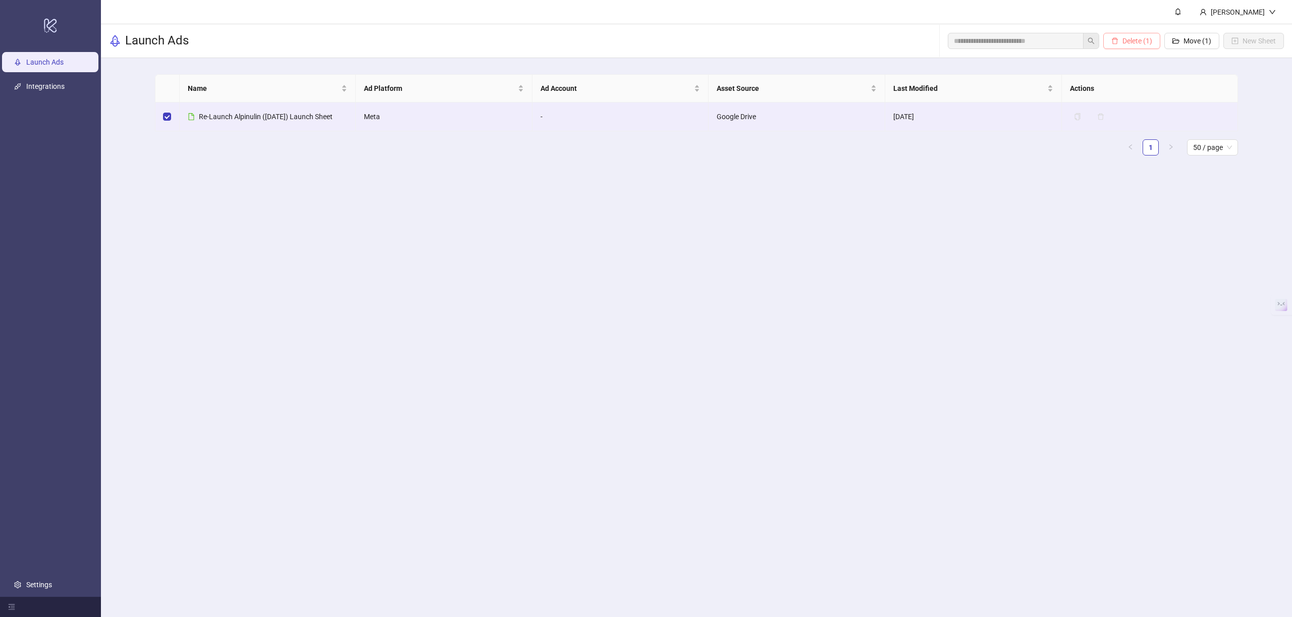
click at [1129, 47] on button "Delete (1)" at bounding box center [1131, 41] width 57 height 16
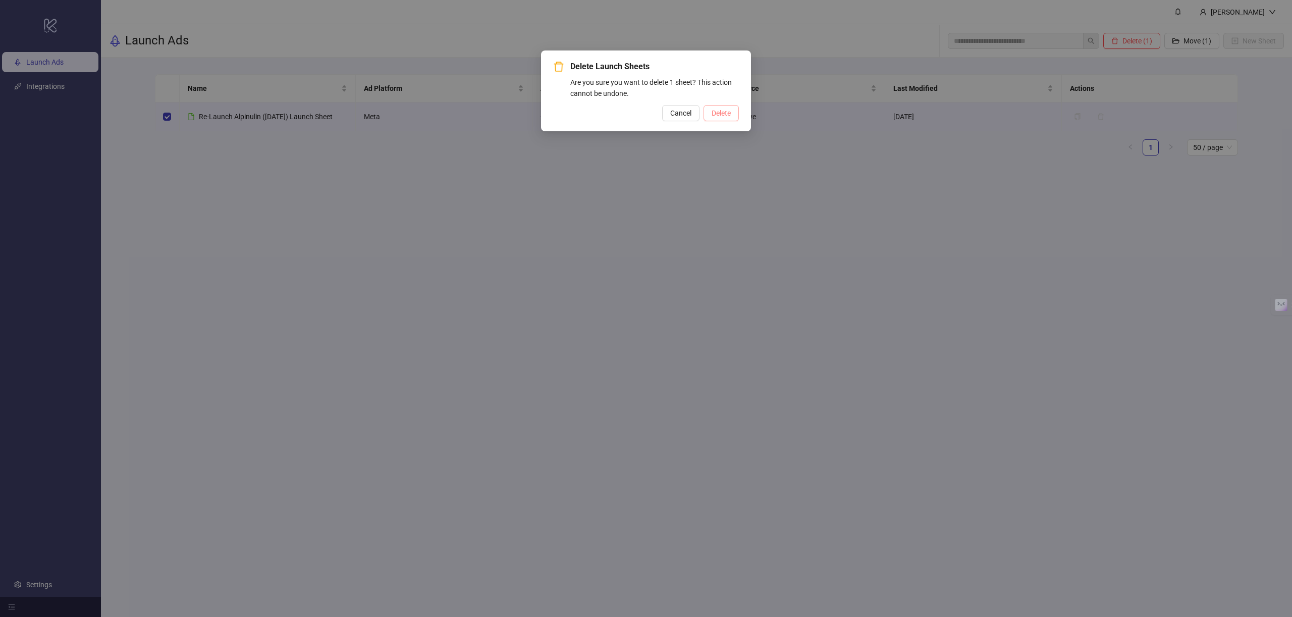
click at [723, 116] on span "Delete" at bounding box center [721, 113] width 19 height 8
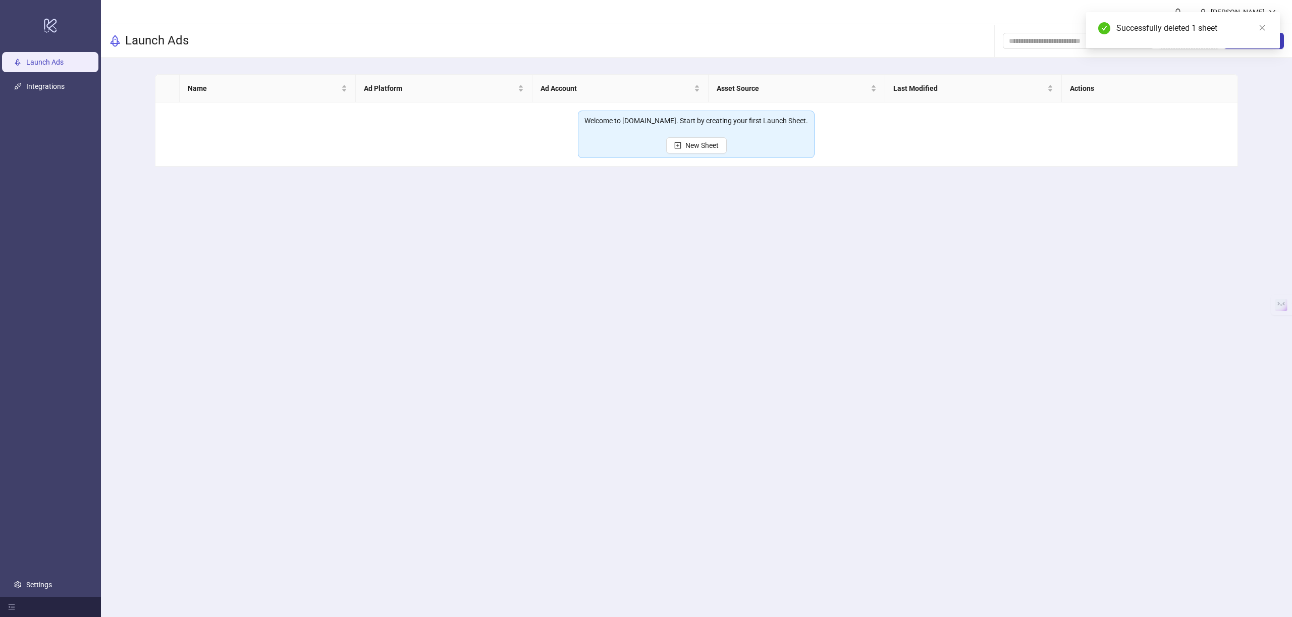
click at [17, 73] on ul "Launch Ads Integrations Settings" at bounding box center [50, 323] width 101 height 547
click at [33, 83] on link "Integrations" at bounding box center [45, 86] width 38 height 8
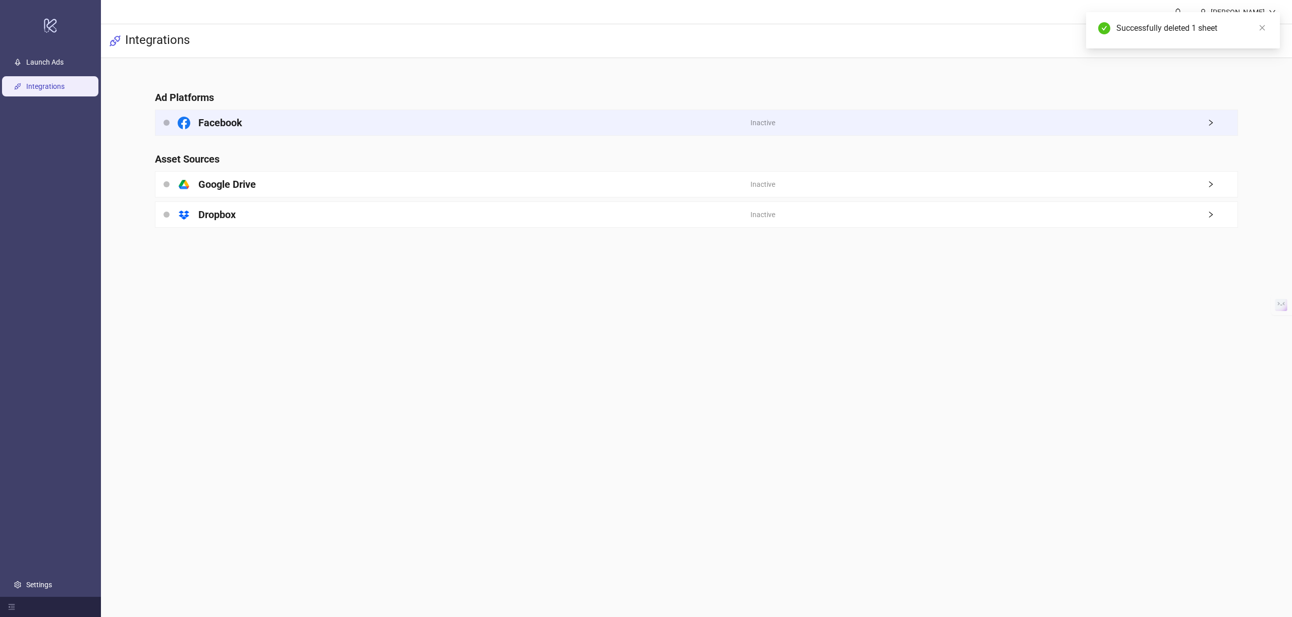
click at [826, 129] on div "Inactive" at bounding box center [993, 122] width 487 height 25
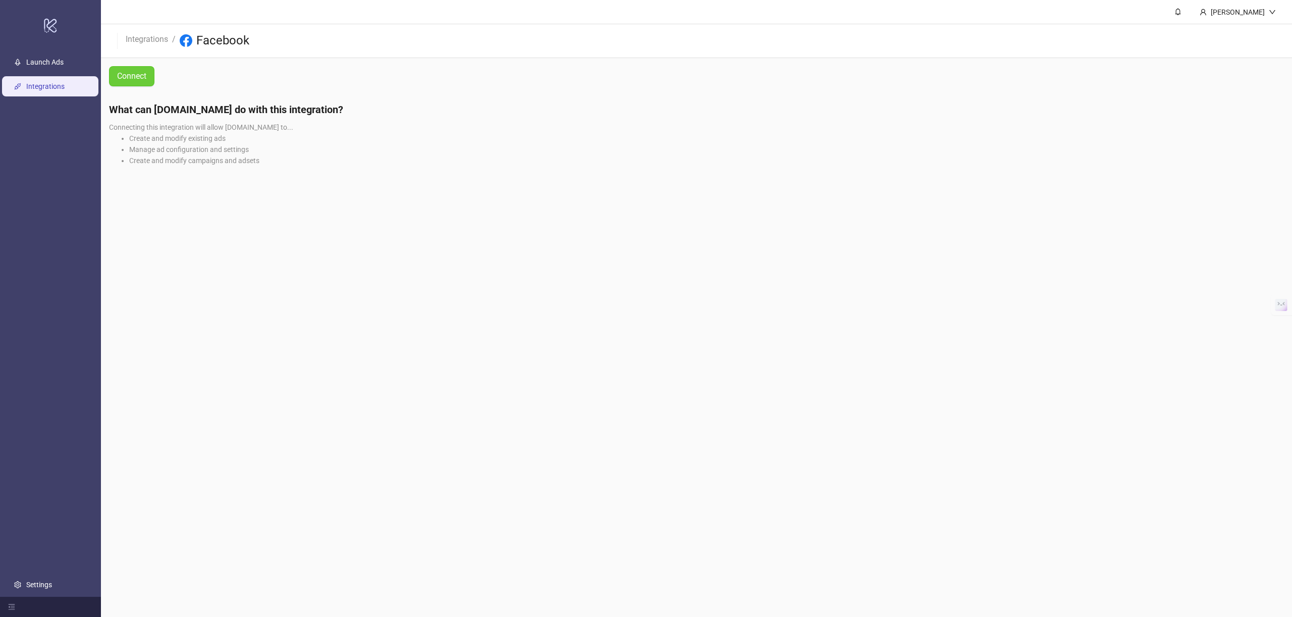
click at [132, 82] on span "Connect" at bounding box center [131, 76] width 29 height 13
click at [47, 66] on link "Launch Ads" at bounding box center [44, 62] width 37 height 8
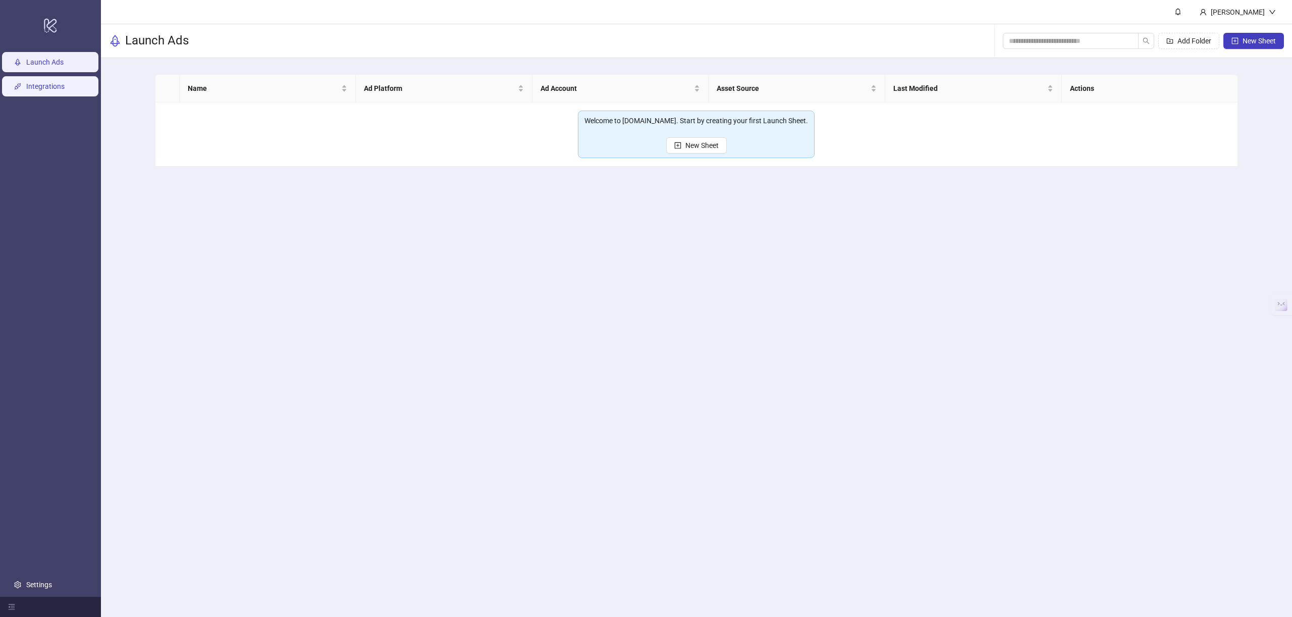
click at [49, 87] on link "Integrations" at bounding box center [45, 86] width 38 height 8
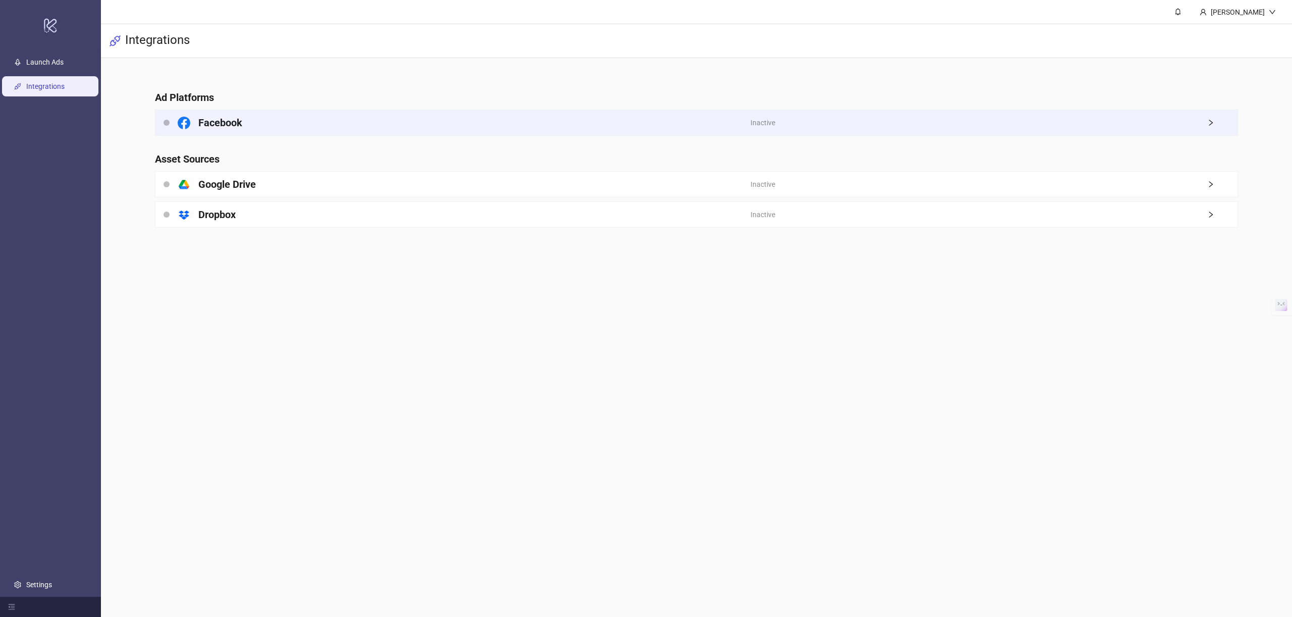
click at [654, 119] on div "Facebook" at bounding box center [452, 122] width 595 height 25
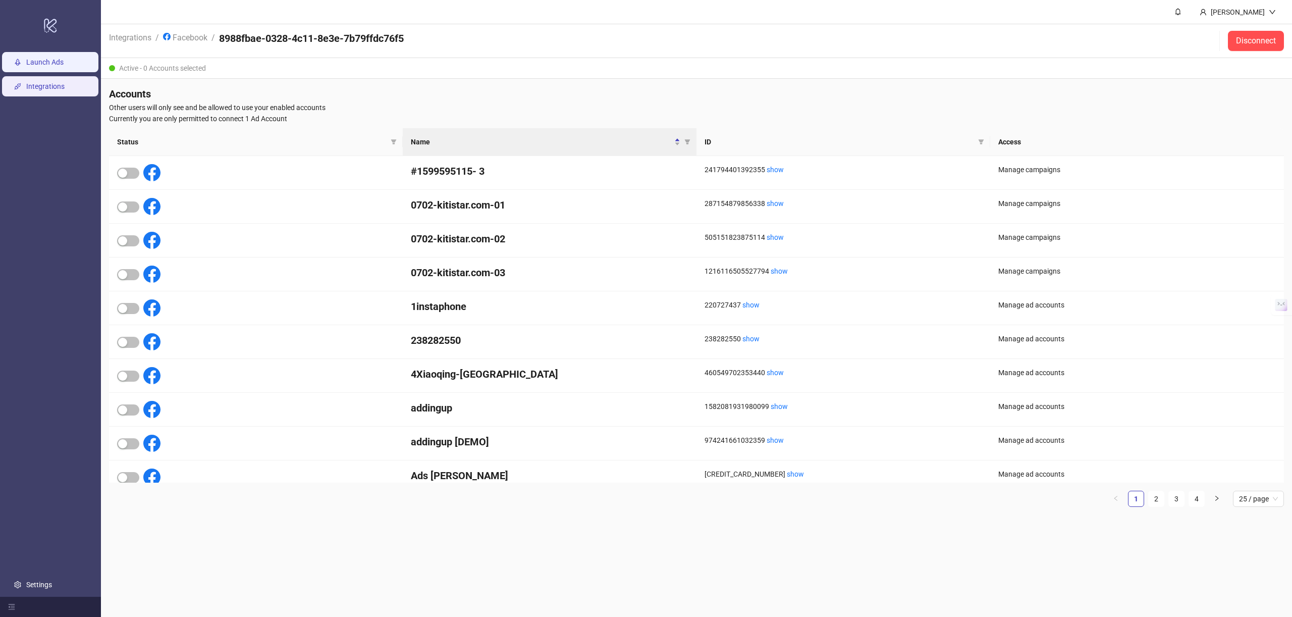
click at [46, 58] on link "Launch Ads" at bounding box center [44, 62] width 37 height 8
